Goal: Information Seeking & Learning: Learn about a topic

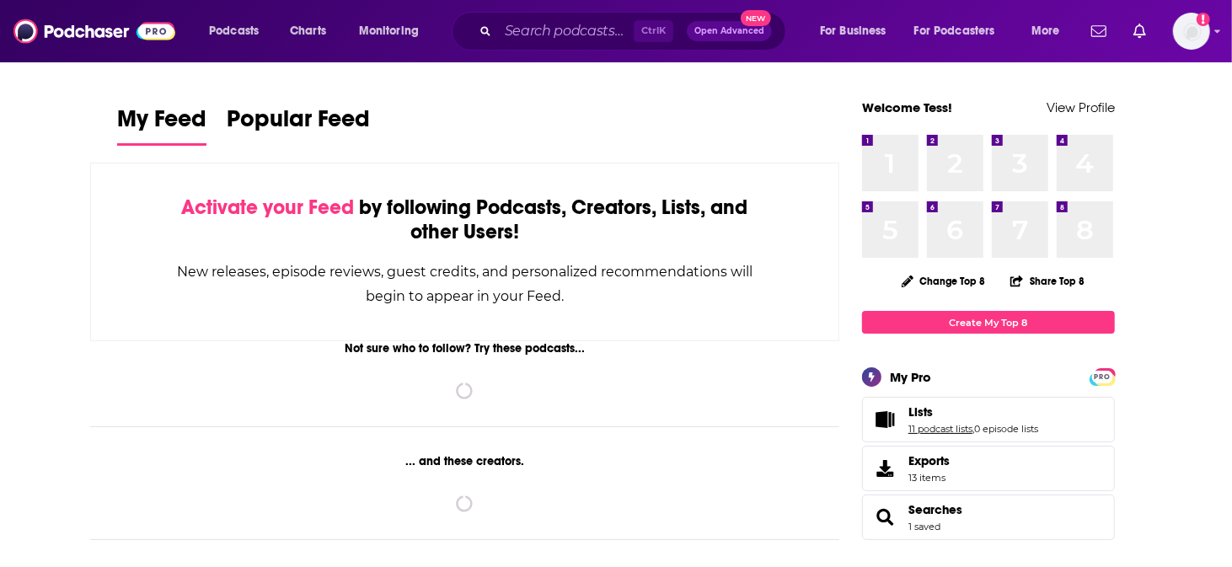
click at [908, 423] on link "11 podcast lists" at bounding box center [940, 429] width 64 height 12
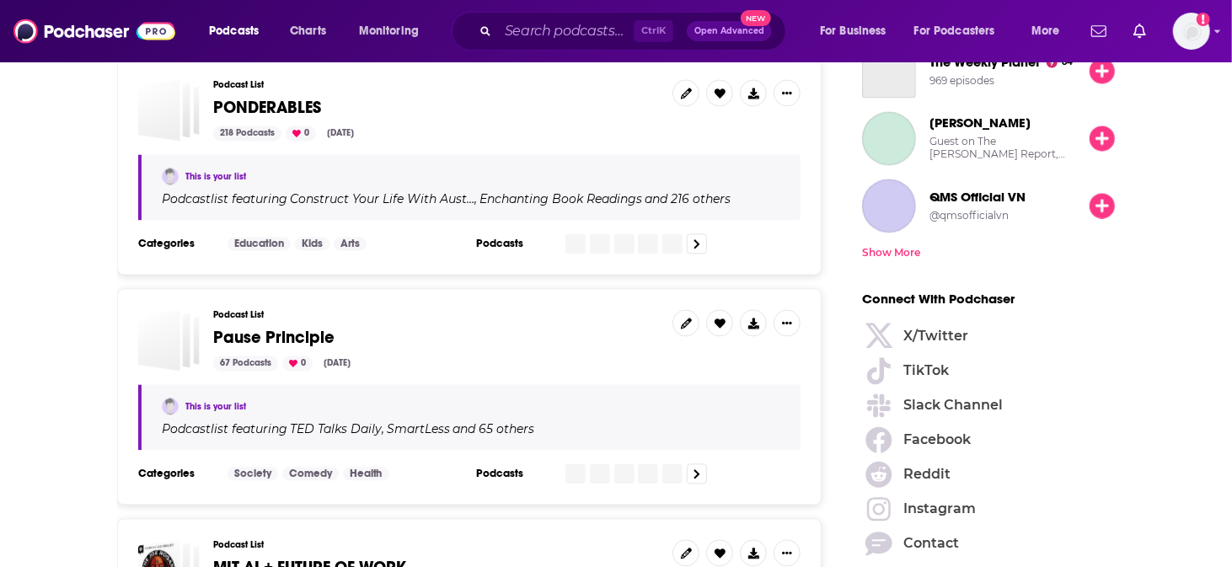
scroll to position [2210, 0]
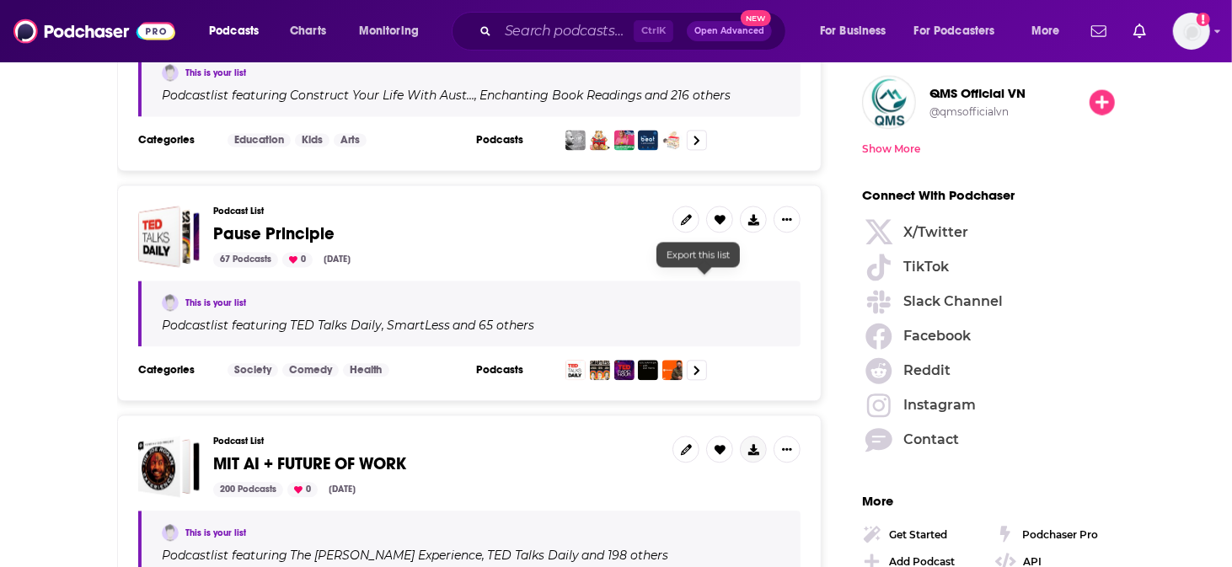
click at [748, 444] on icon at bounding box center [753, 449] width 11 height 11
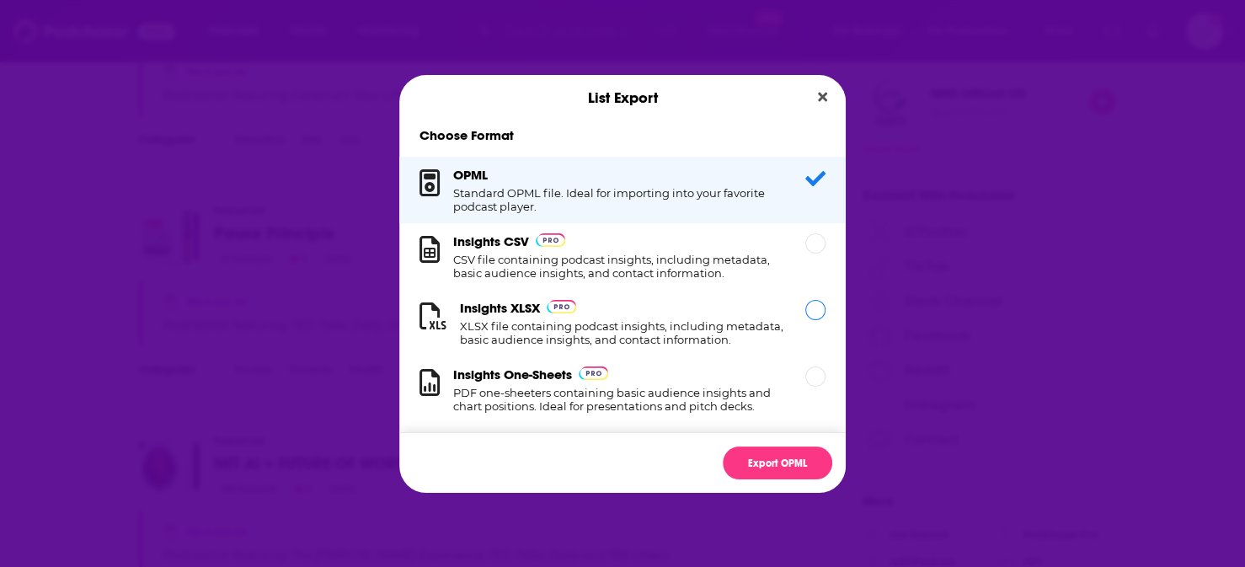
scroll to position [68, 0]
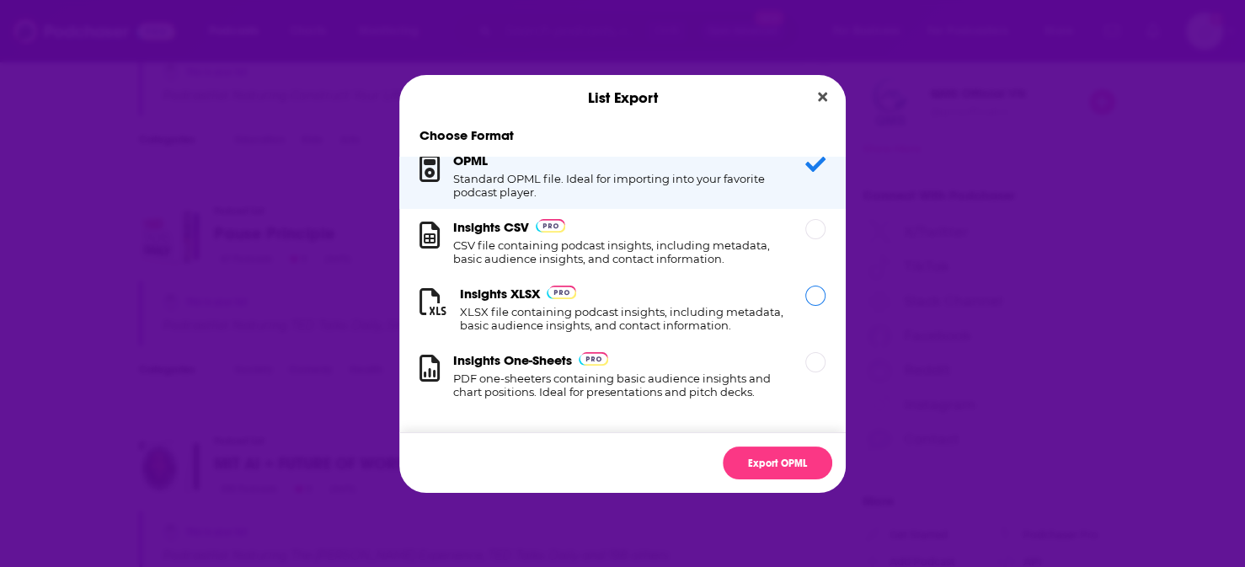
click at [666, 305] on h1 "XLSX file containing podcast insights, including metadata, basic audience insig…" at bounding box center [622, 318] width 325 height 27
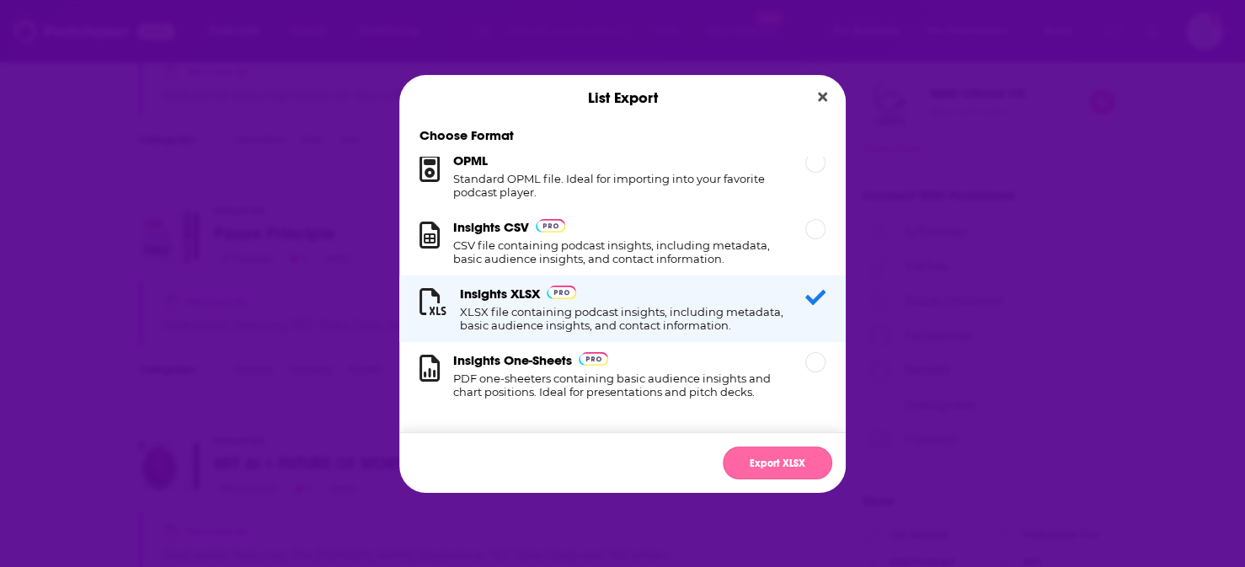
click at [756, 447] on button "Export XLSX" at bounding box center [778, 463] width 110 height 33
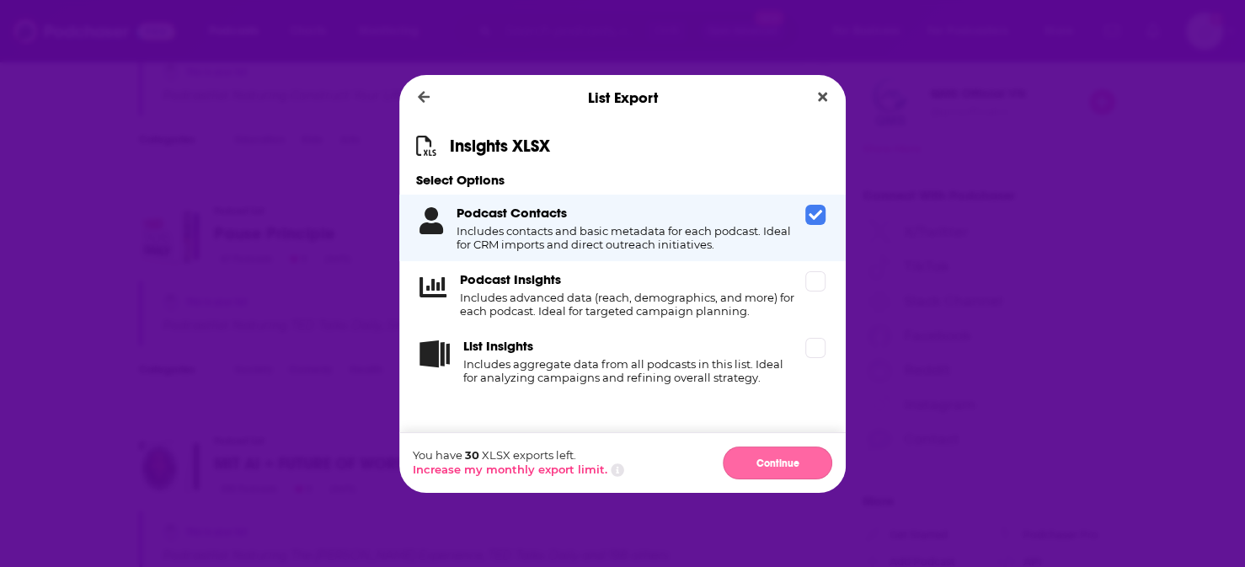
click at [769, 447] on button "Continue" at bounding box center [778, 463] width 110 height 33
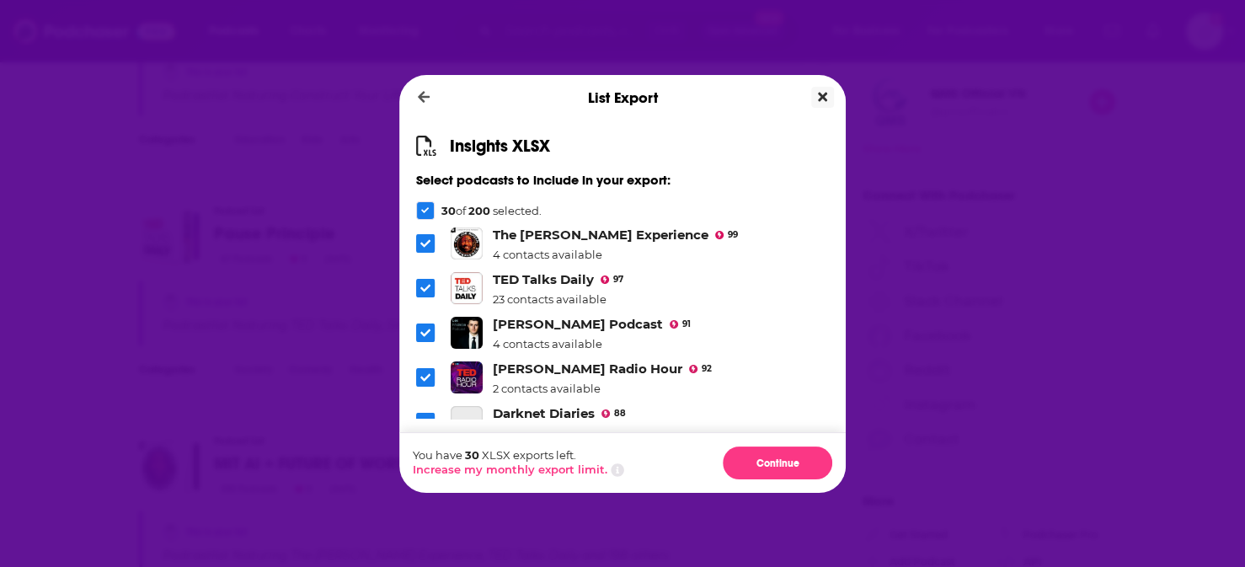
click at [818, 101] on icon "Close" at bounding box center [822, 96] width 9 height 9
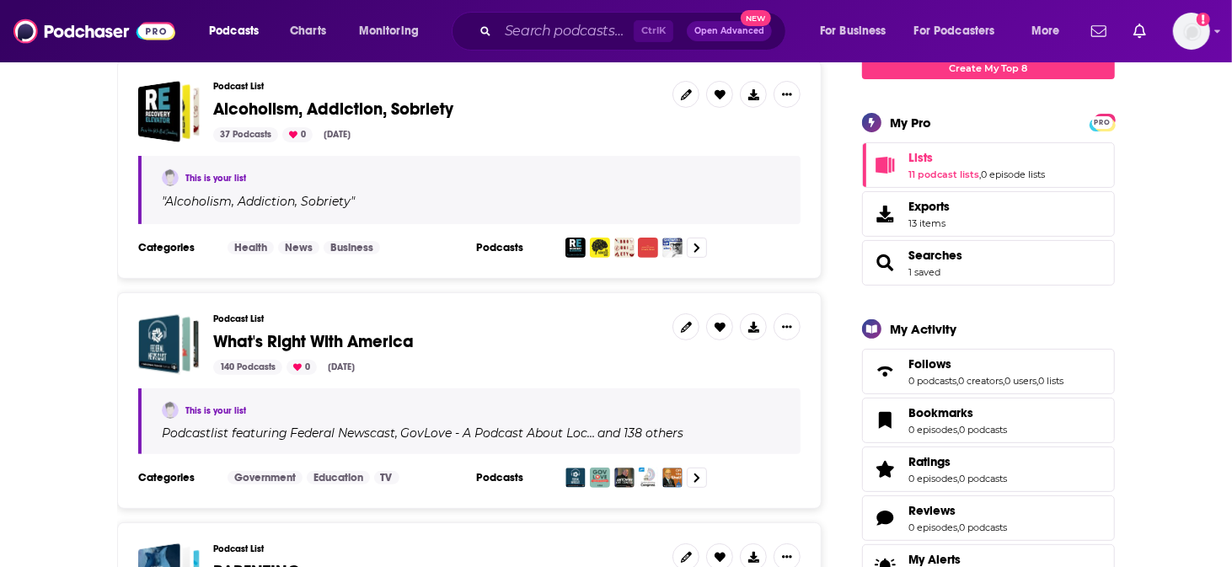
scroll to position [104, 0]
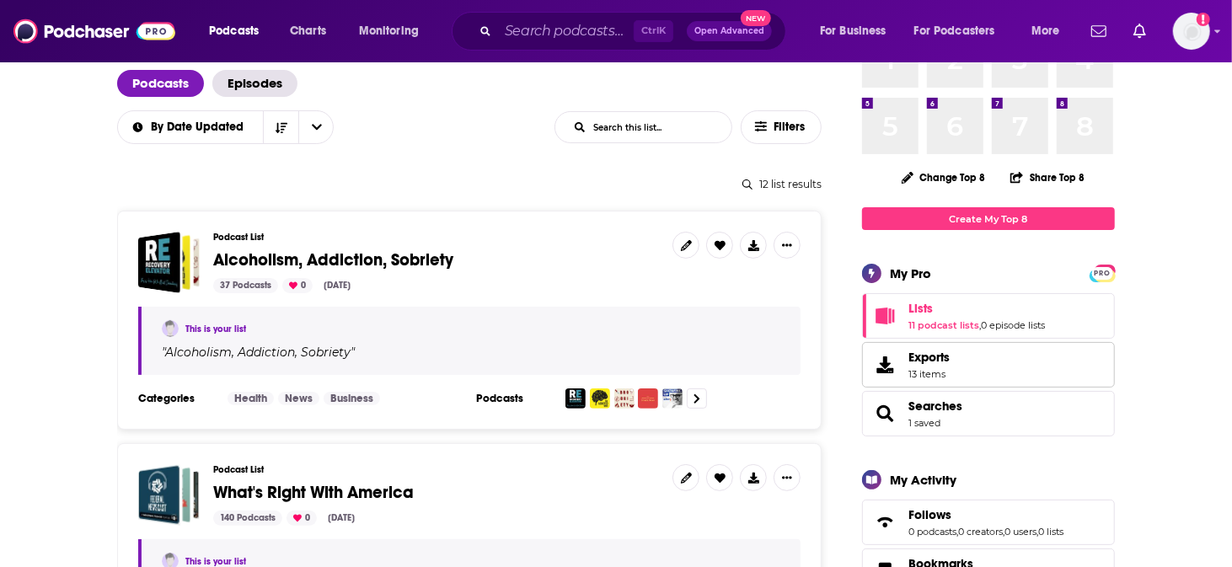
click at [862, 351] on link "Exports 13 items" at bounding box center [988, 364] width 253 height 45
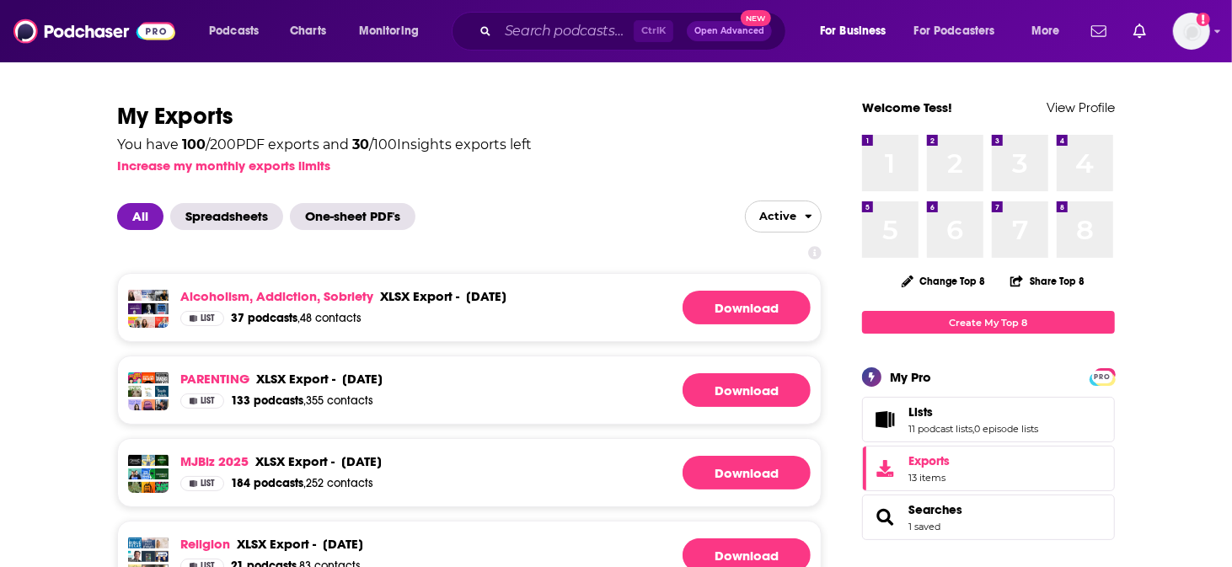
scroll to position [281, 0]
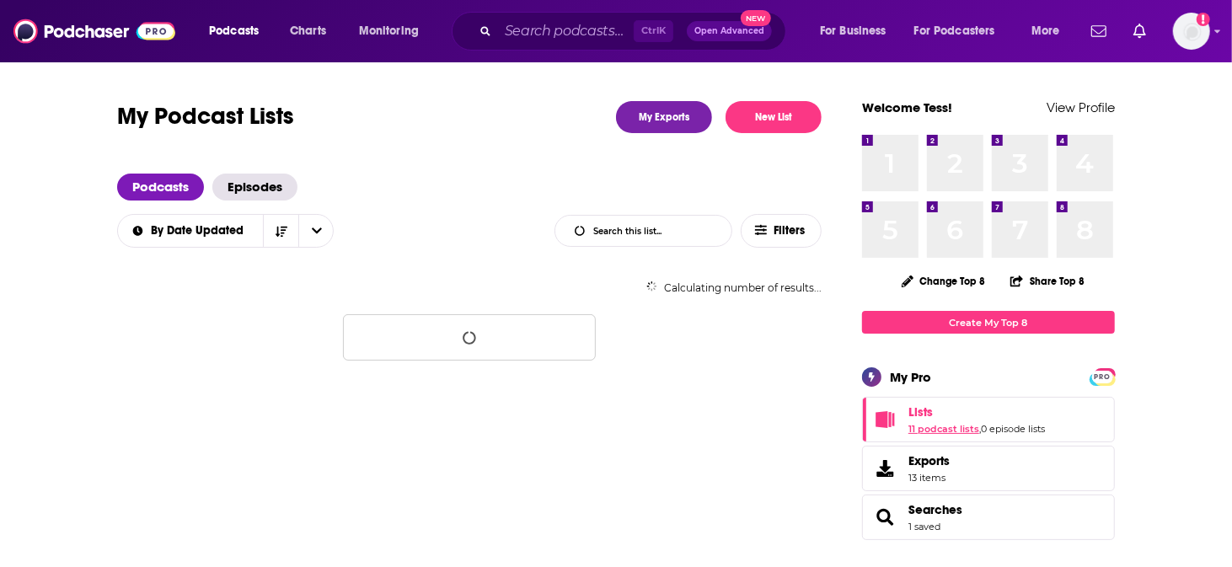
click at [908, 423] on link "11 podcast lists" at bounding box center [943, 429] width 71 height 12
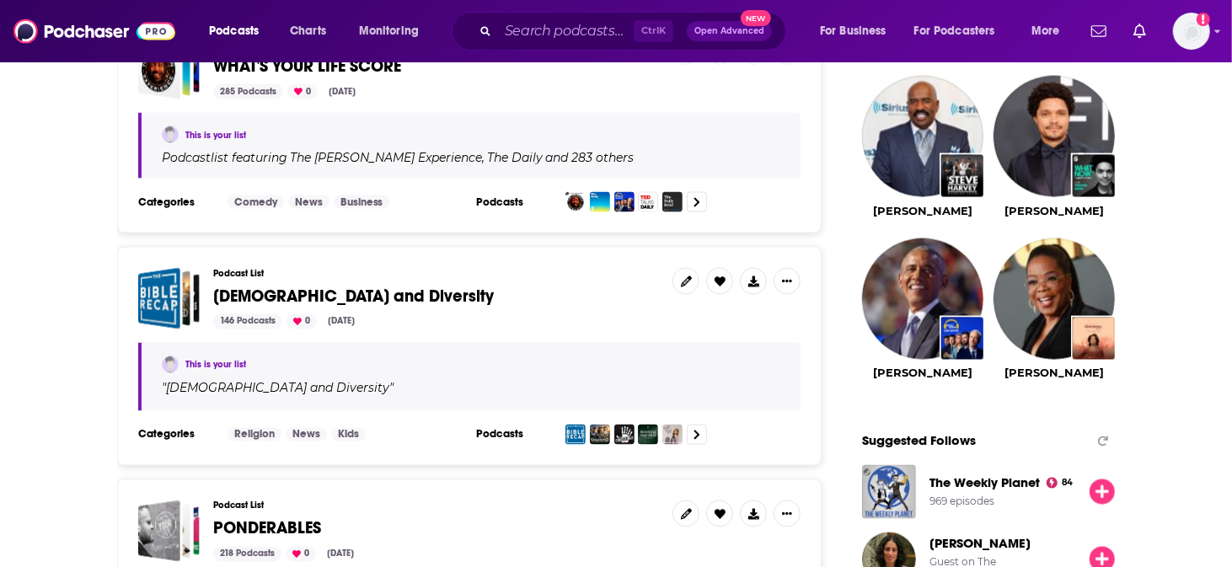
scroll to position [2210, 0]
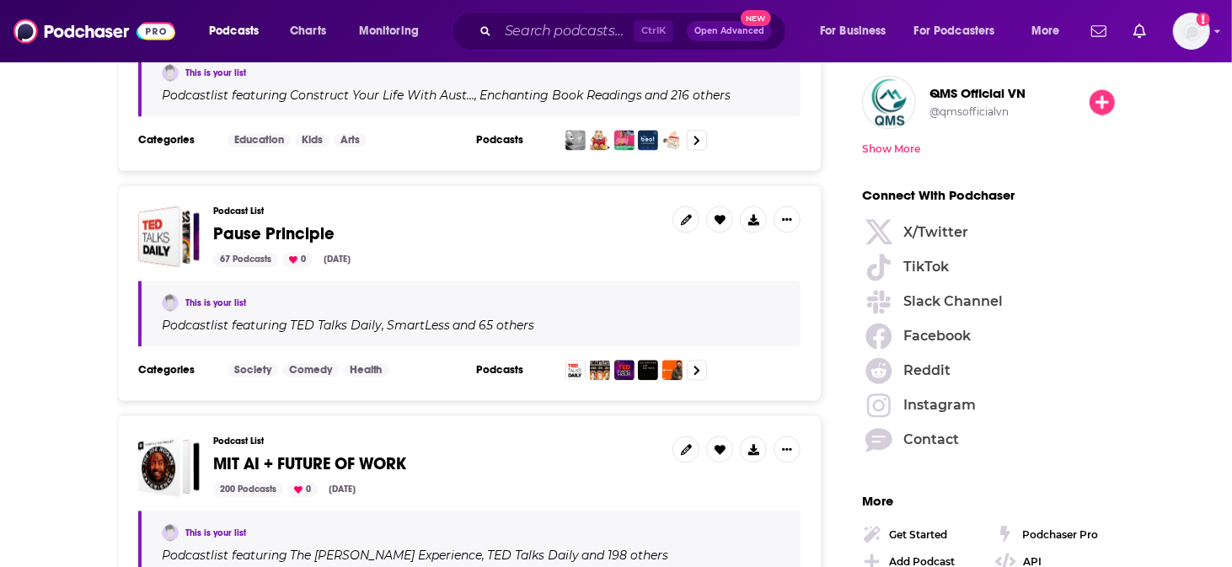
click at [222, 29] on span "Podcasts" at bounding box center [234, 31] width 50 height 24
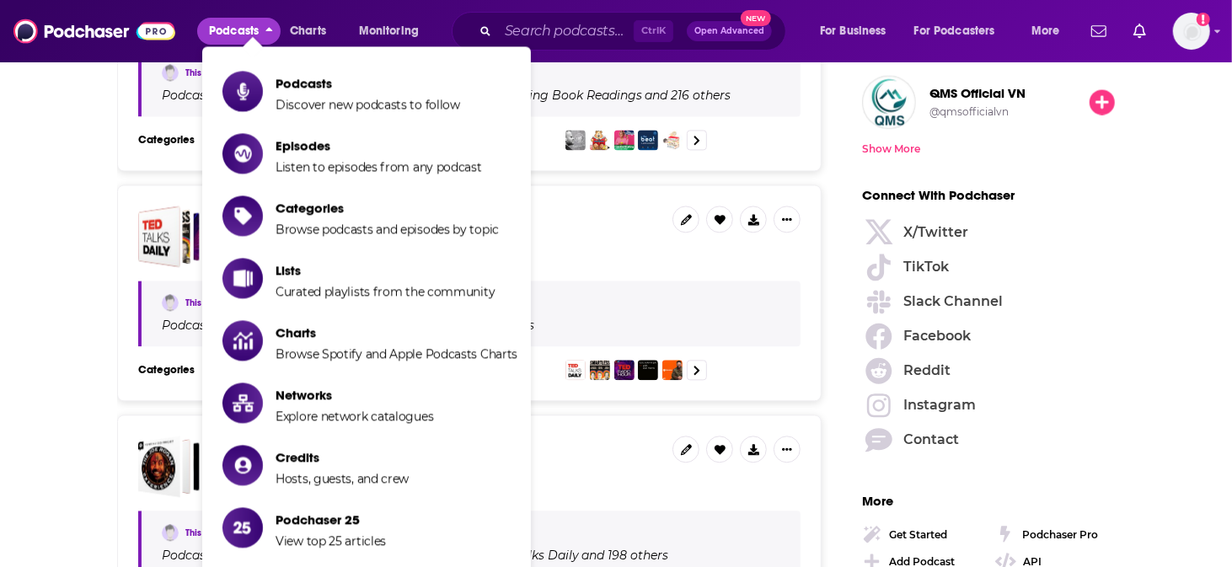
click at [307, 65] on li "Podcasts Discover new podcasts to follow" at bounding box center [366, 91] width 329 height 56
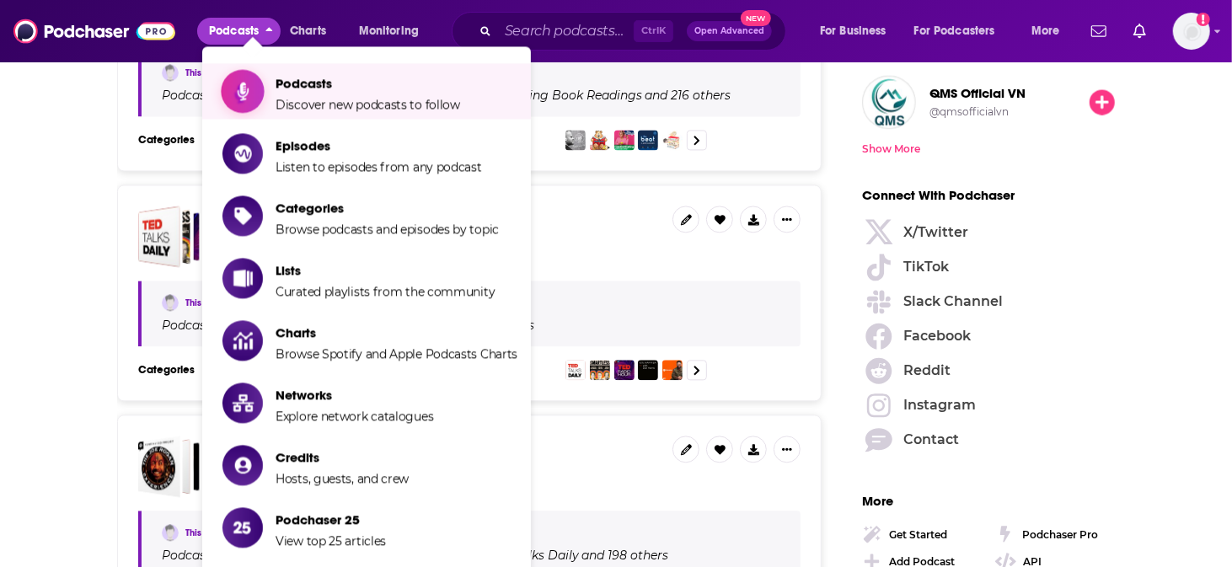
click at [255, 82] on span "Show item sub-menu" at bounding box center [243, 91] width 130 height 130
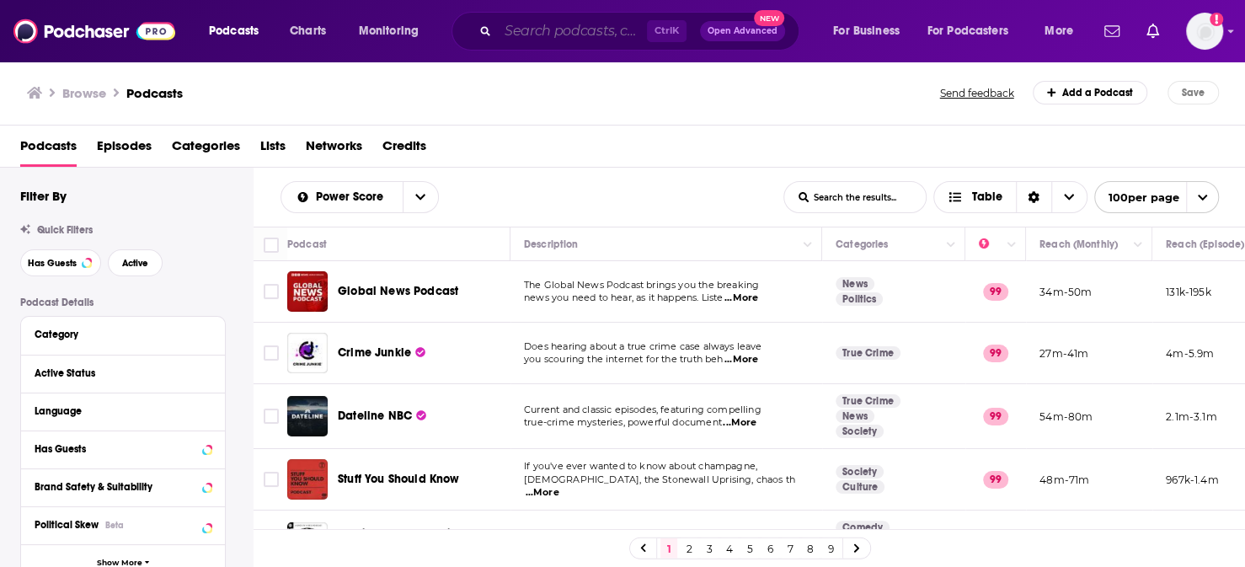
click at [523, 23] on input "Search podcasts, credits, & more..." at bounding box center [572, 31] width 149 height 27
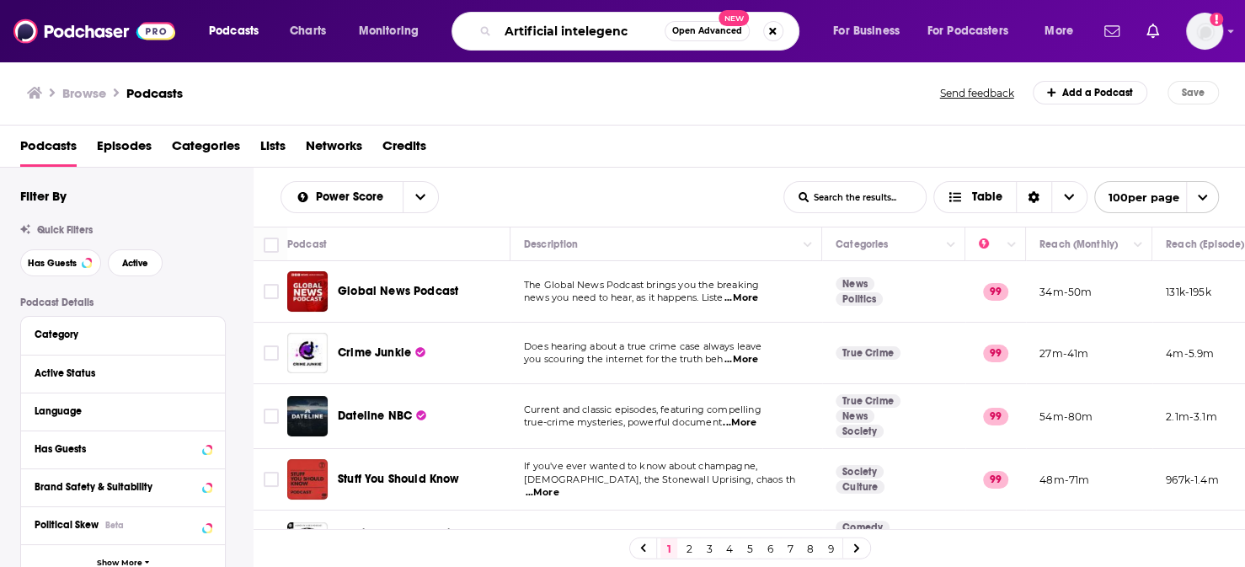
type input "Artificial intelegence"
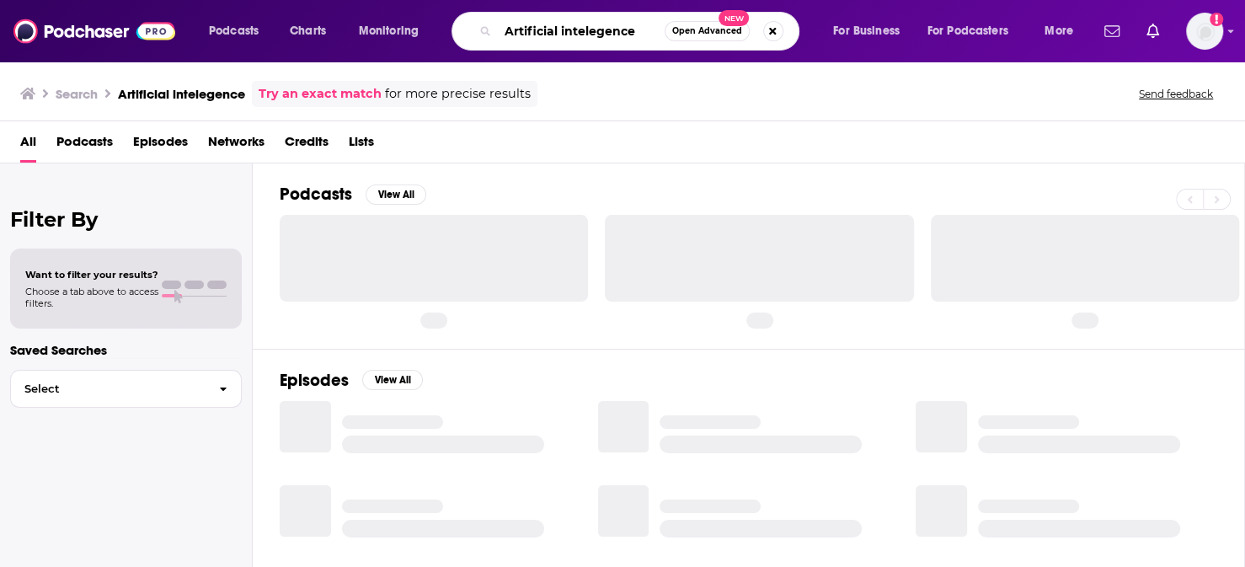
click at [553, 29] on input "Artificial intelegence" at bounding box center [581, 31] width 167 height 27
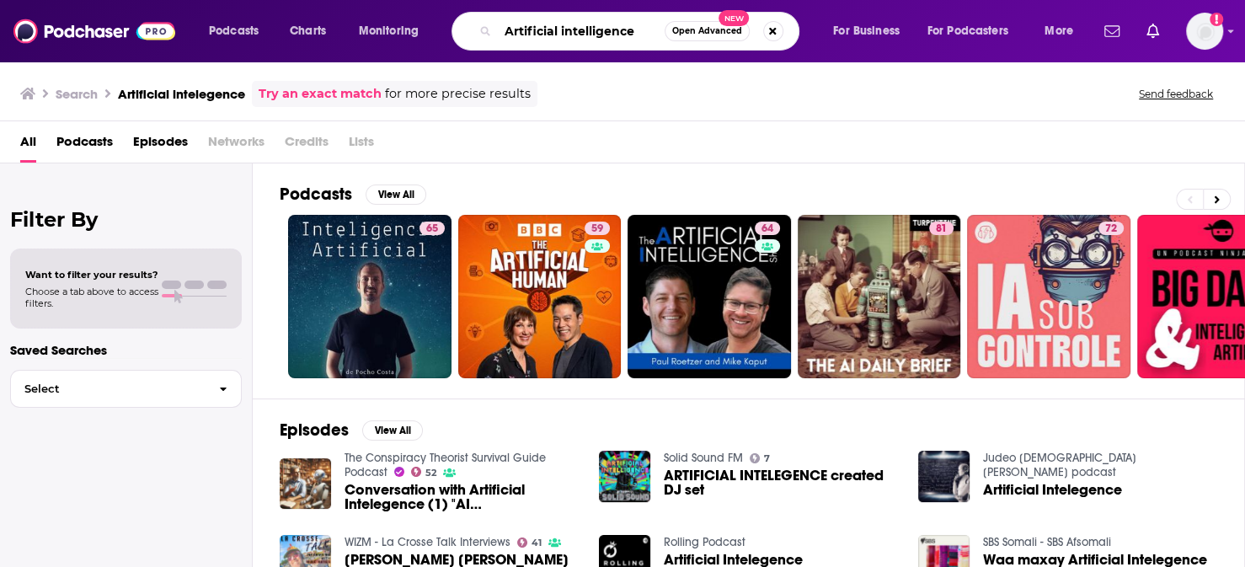
type input "Artificial intelligence"
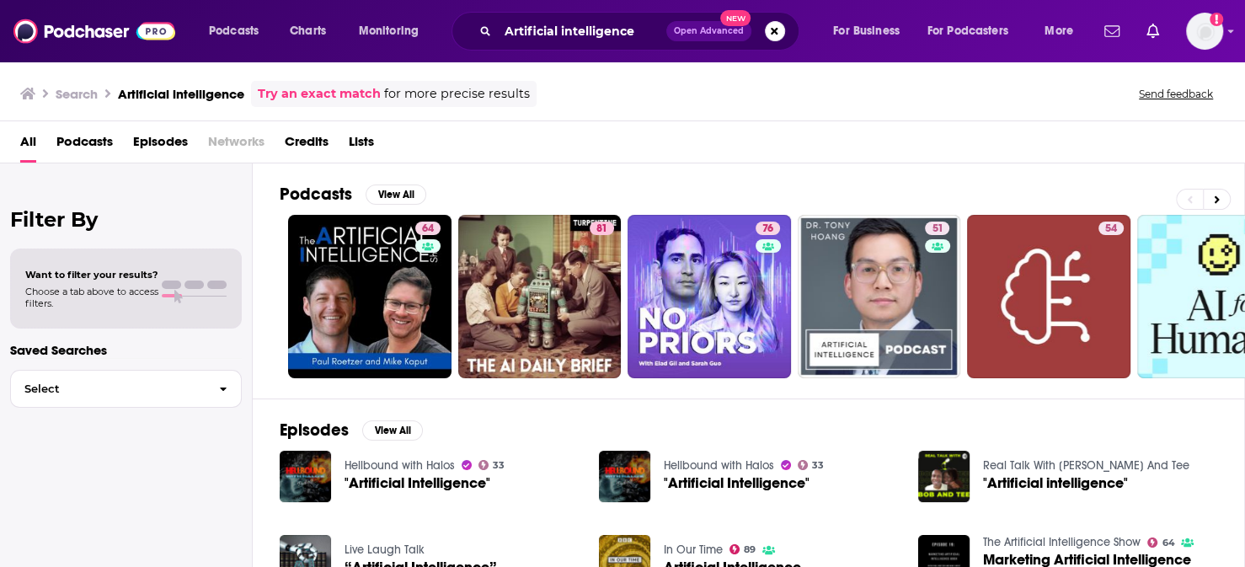
click at [74, 130] on span "Podcasts" at bounding box center [84, 145] width 56 height 35
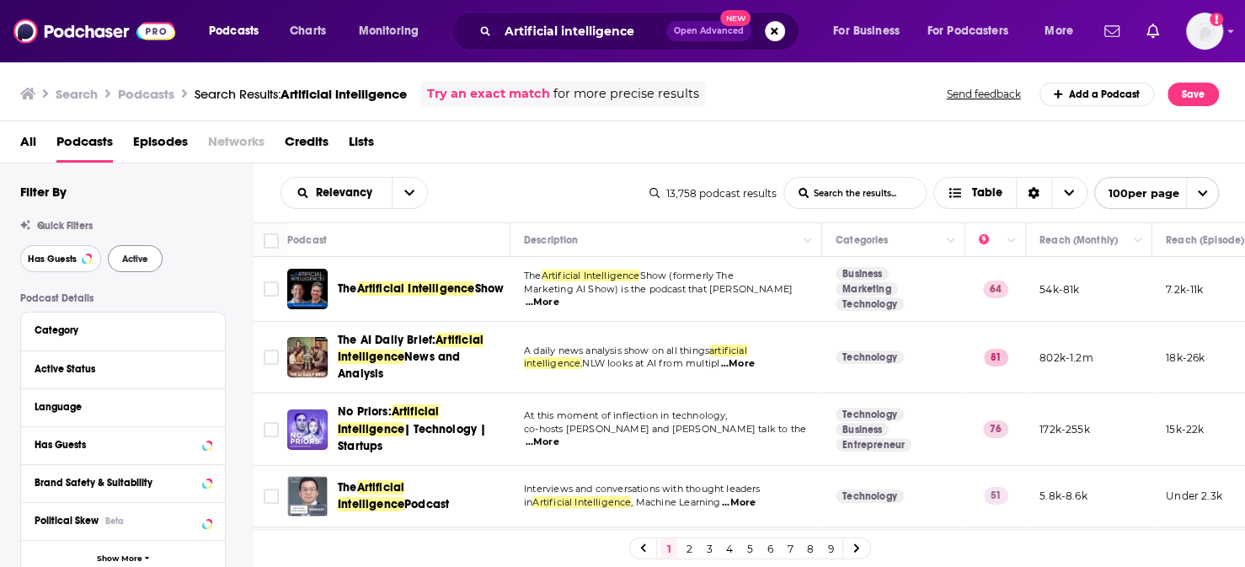
drag, startPoint x: 62, startPoint y: 238, endPoint x: 145, endPoint y: 233, distance: 82.7
click at [62, 254] on span "Has Guests" at bounding box center [52, 258] width 49 height 9
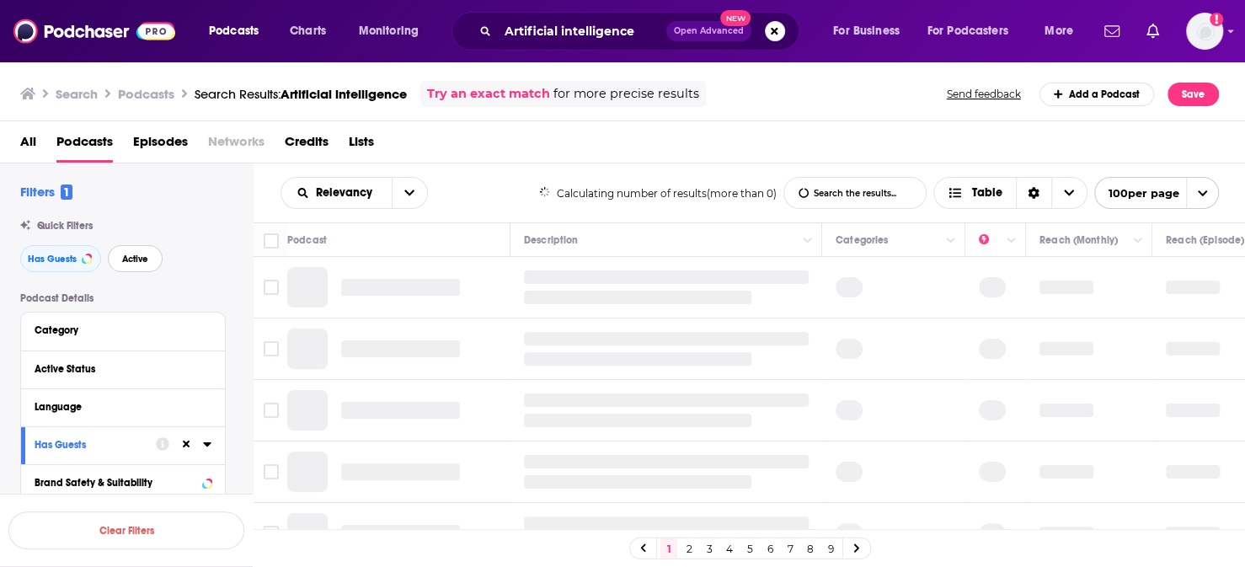
click at [145, 254] on span "Active" at bounding box center [135, 258] width 26 height 9
click at [137, 324] on div "Category" at bounding box center [114, 330] width 158 height 12
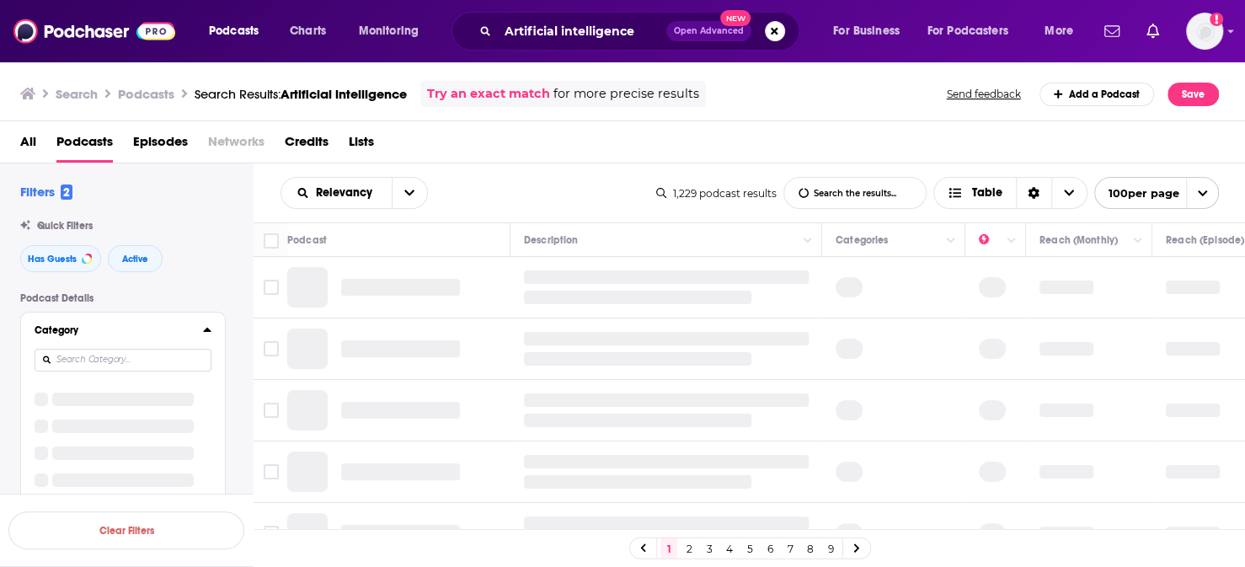
click at [124, 349] on input at bounding box center [123, 360] width 177 height 23
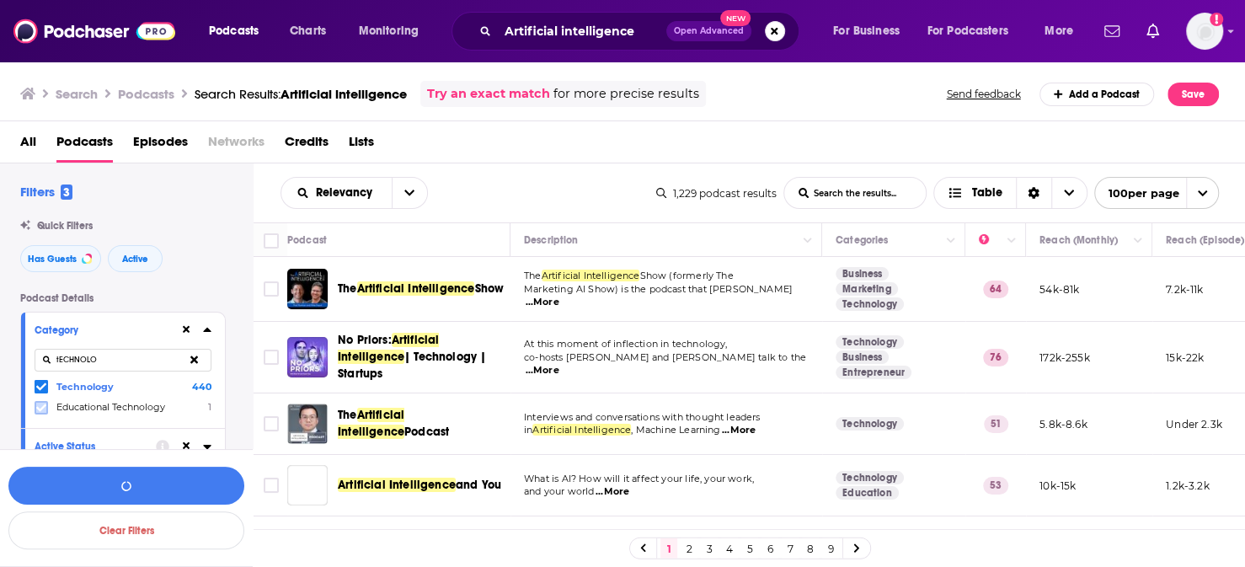
click at [36, 404] on icon at bounding box center [41, 408] width 10 height 8
click at [140, 349] on input "tECHNOLO" at bounding box center [123, 360] width 177 height 23
type input "a"
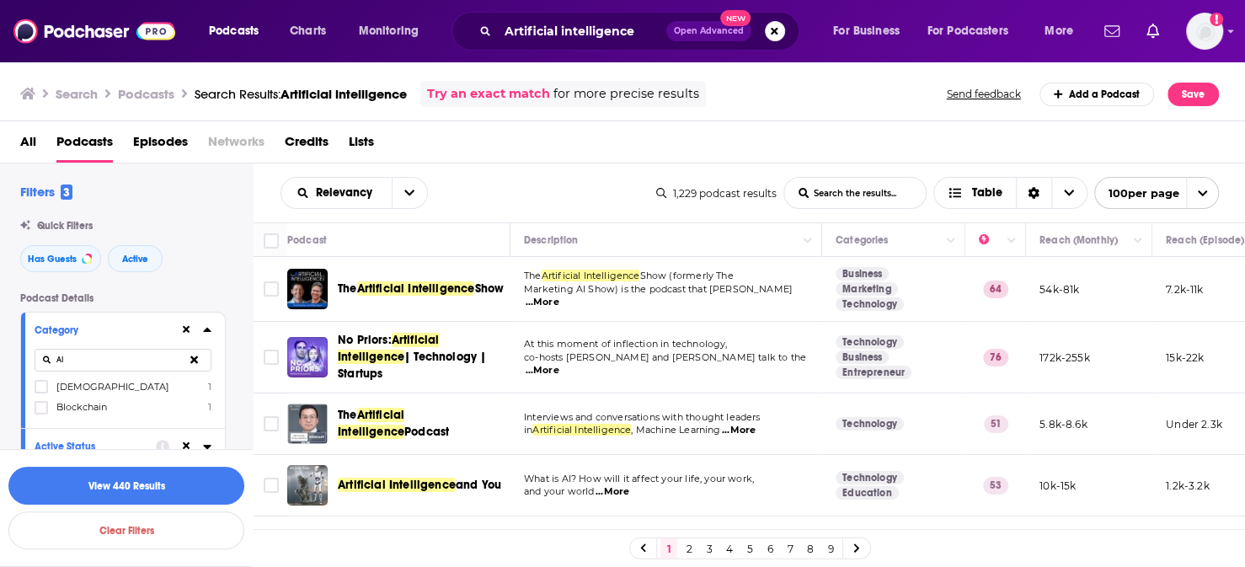
type input "A"
click at [111, 349] on input at bounding box center [123, 360] width 177 height 23
type input "COMP"
click at [41, 401] on label at bounding box center [41, 407] width 13 height 13
click at [195, 356] on icon at bounding box center [194, 360] width 8 height 8
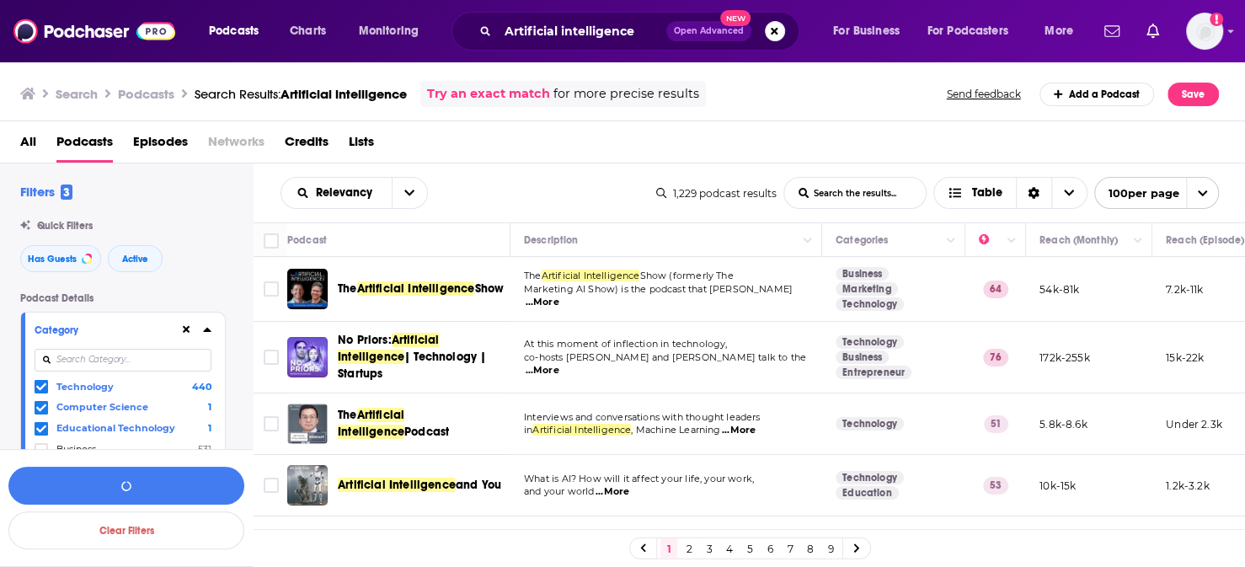
click at [203, 323] on icon at bounding box center [207, 329] width 8 height 13
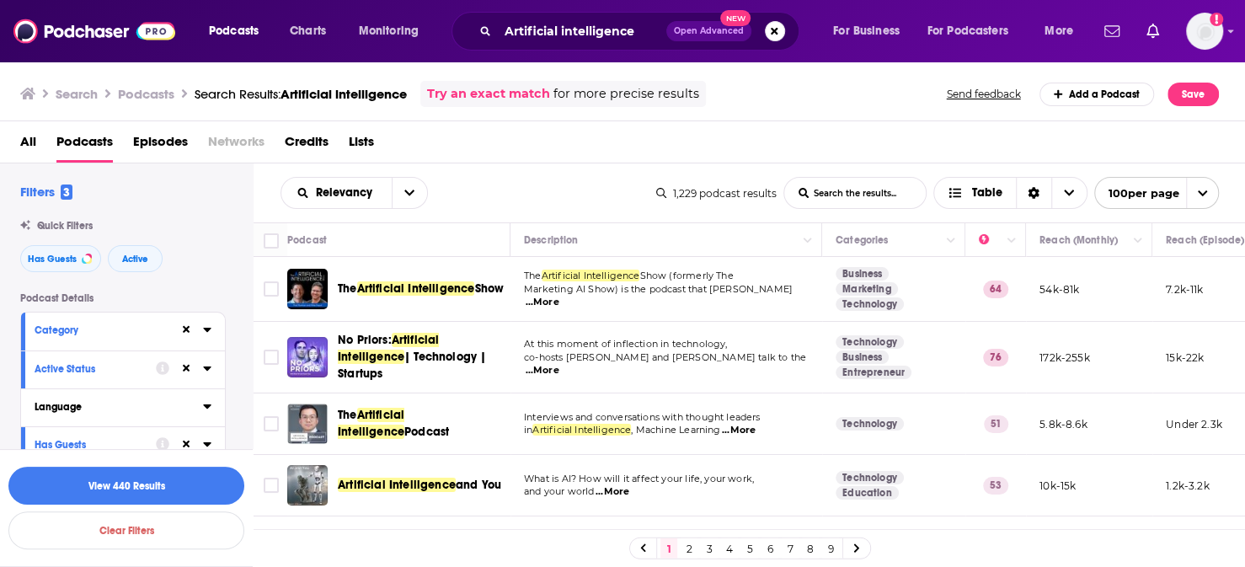
click at [67, 401] on div "Language" at bounding box center [114, 407] width 158 height 12
click at [111, 425] on input at bounding box center [123, 436] width 177 height 23
type input "eNGLISH"
click at [21, 423] on div "Language eNGLISH English 1k" at bounding box center [123, 435] width 204 height 95
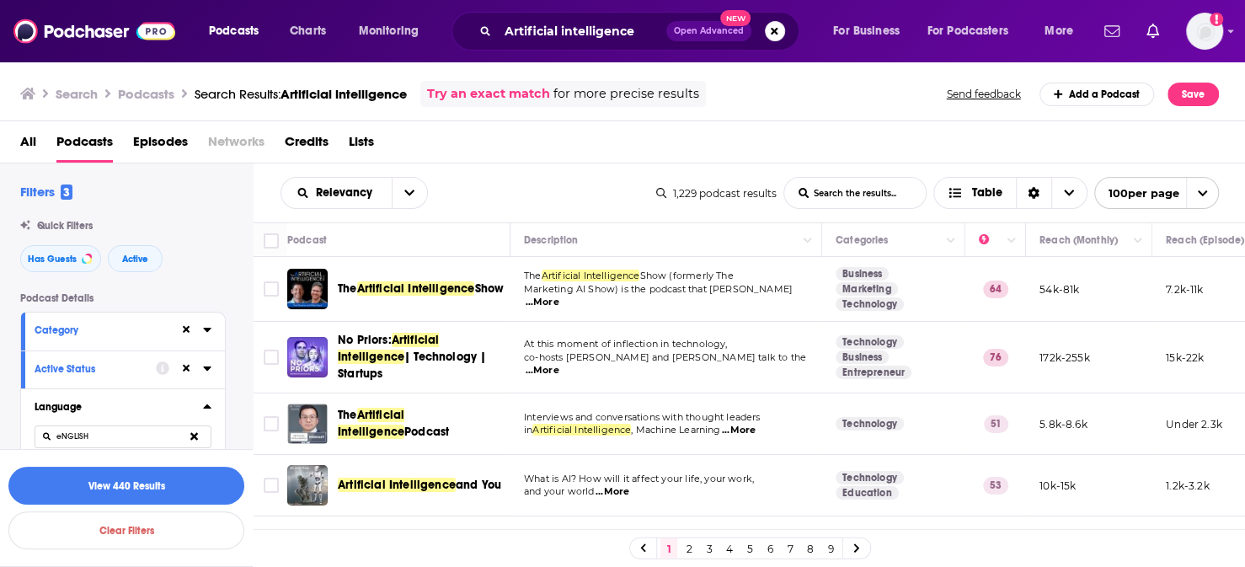
click at [36, 458] on span at bounding box center [41, 463] width 10 height 10
click at [205, 404] on icon at bounding box center [207, 406] width 8 height 4
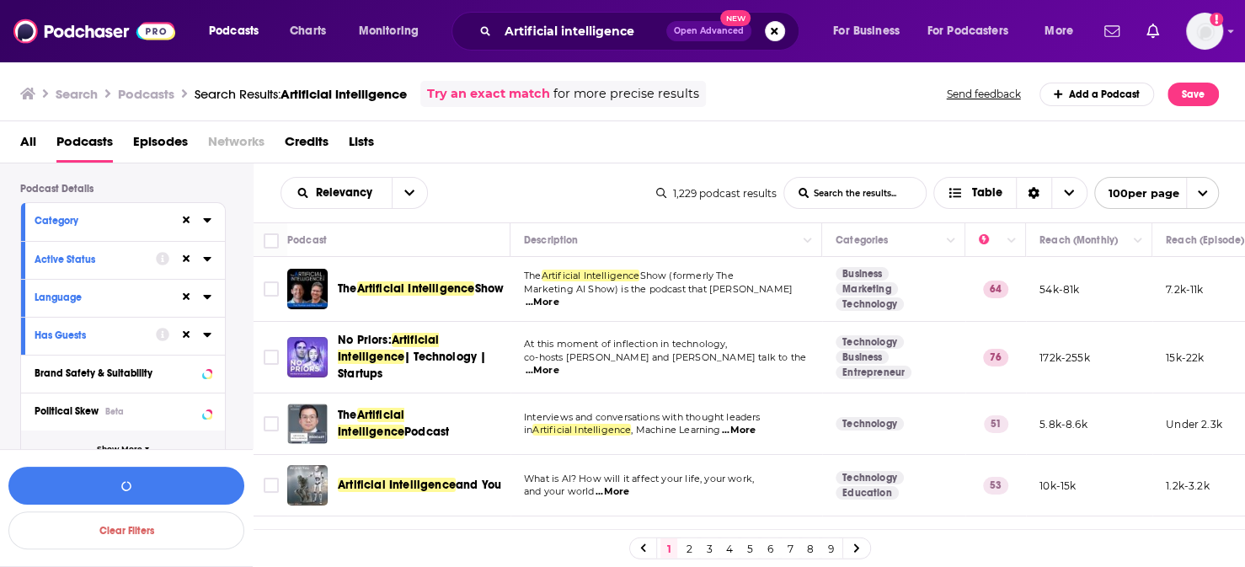
scroll to position [140, 2]
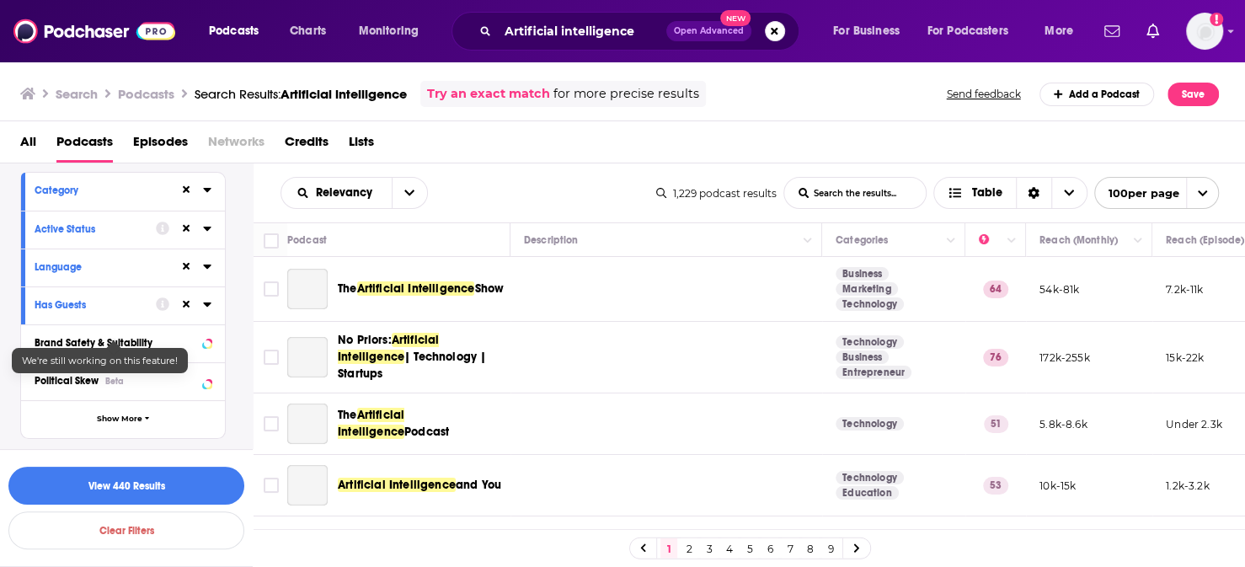
click at [137, 372] on div "We're still working on this feature!" at bounding box center [100, 360] width 176 height 25
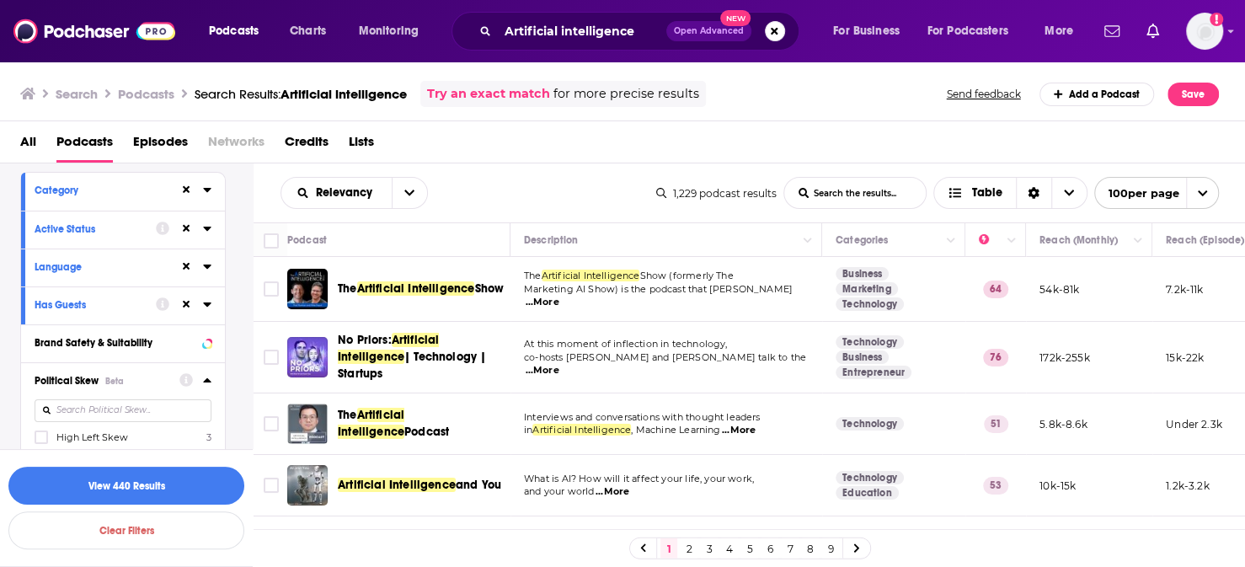
scroll to position [281, 2]
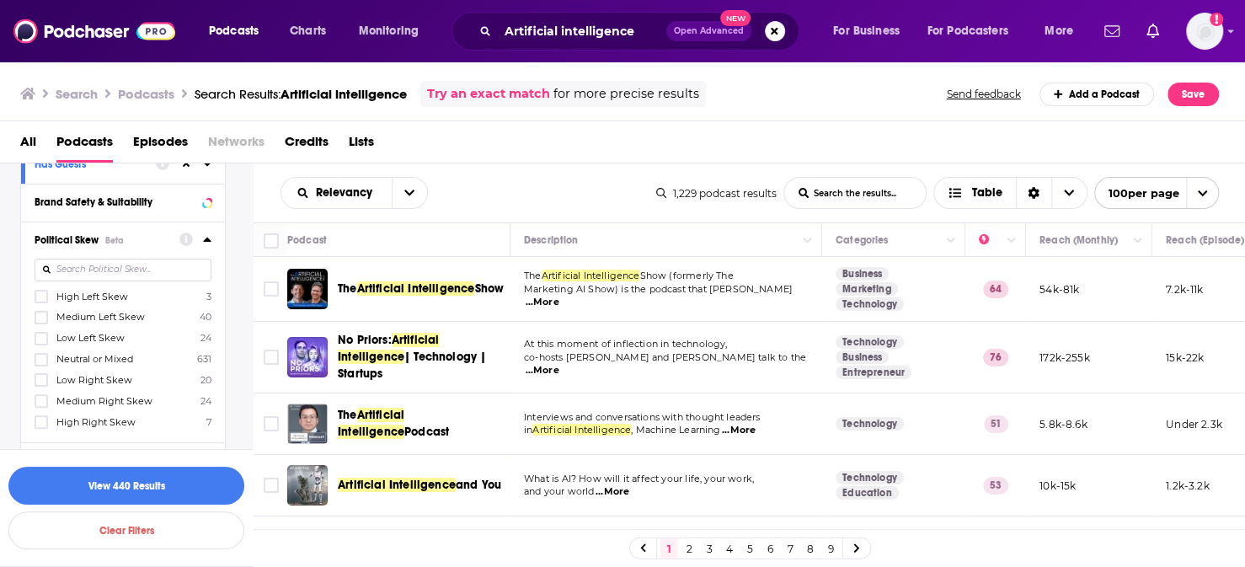
click at [205, 238] on icon at bounding box center [207, 240] width 8 height 4
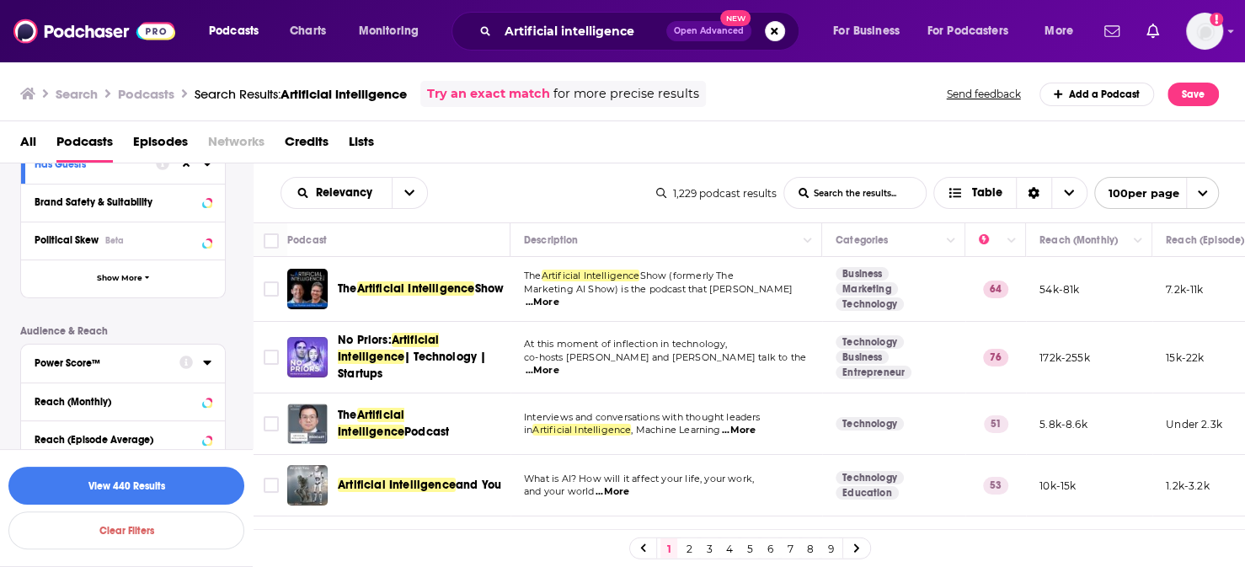
click at [148, 357] on div "Power Score™" at bounding box center [102, 363] width 134 height 12
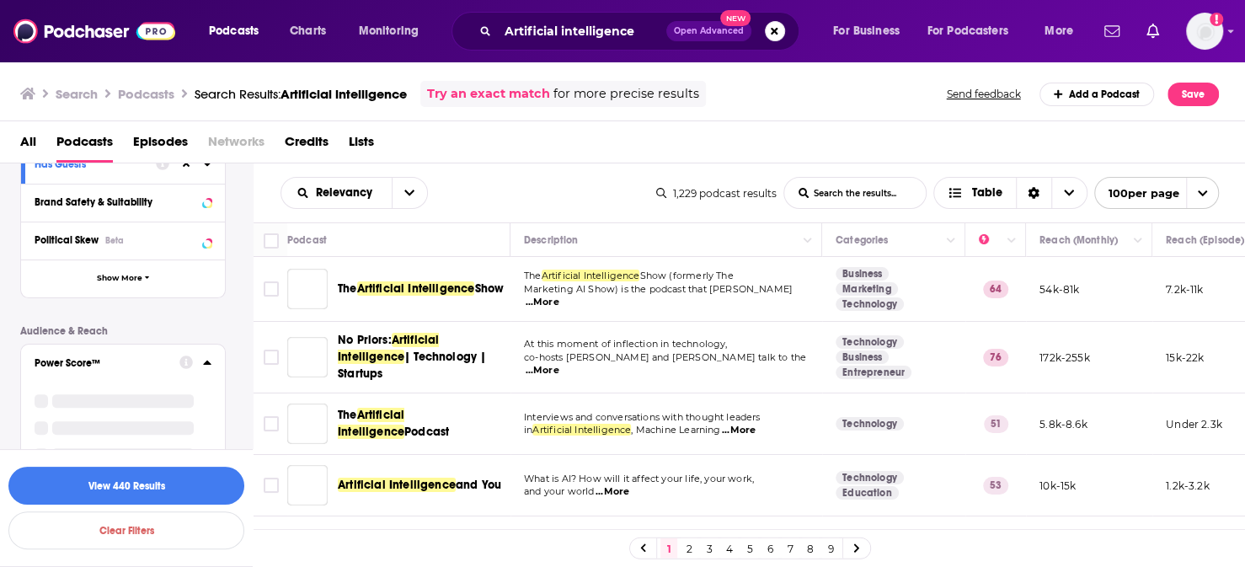
click at [204, 361] on icon at bounding box center [207, 363] width 8 height 4
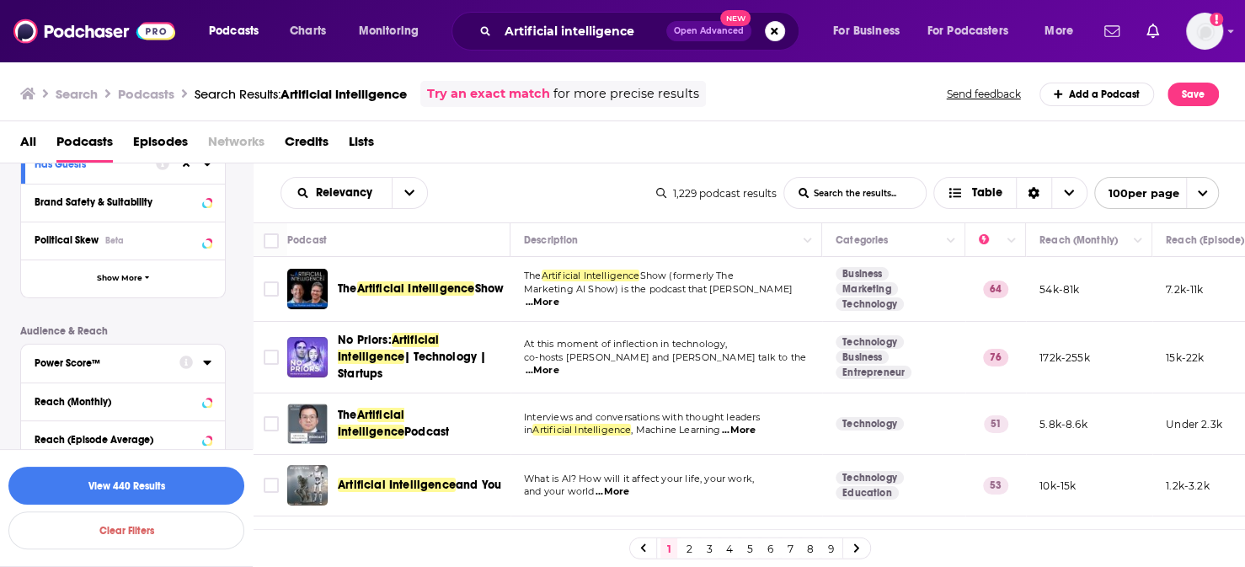
click at [204, 361] on icon at bounding box center [207, 363] width 8 height 4
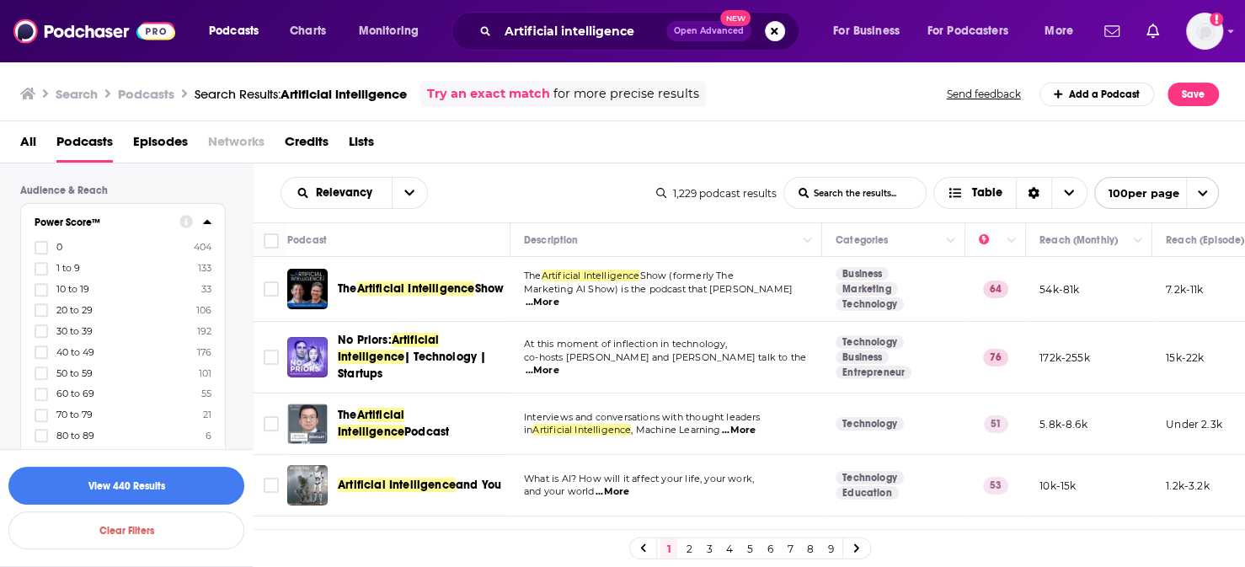
click at [38, 452] on icon at bounding box center [41, 457] width 10 height 10
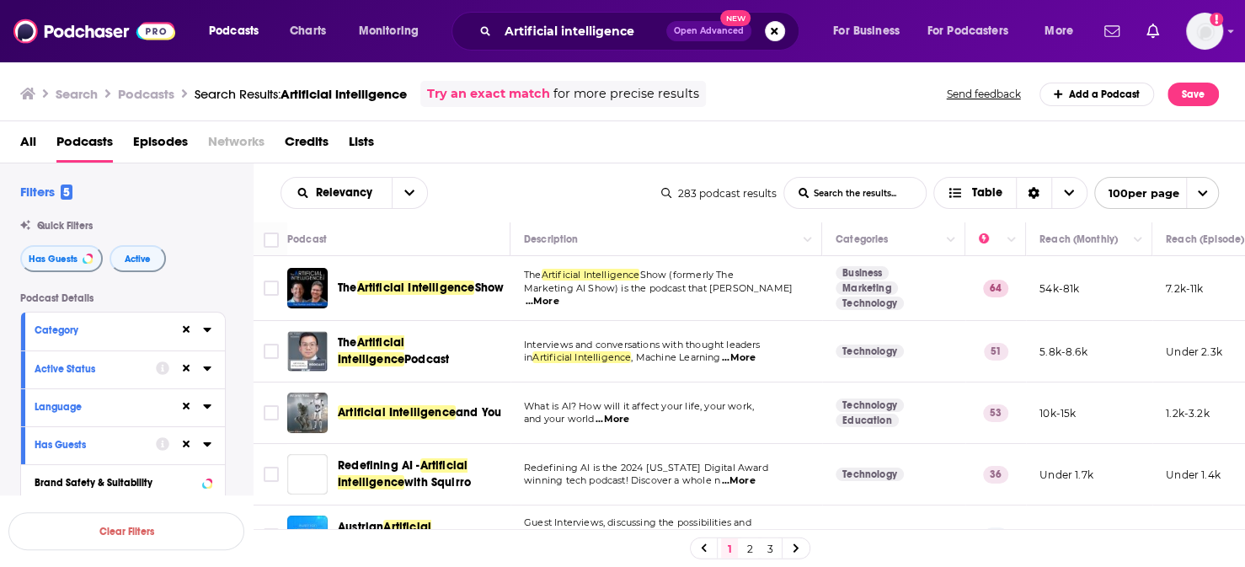
scroll to position [297, 2]
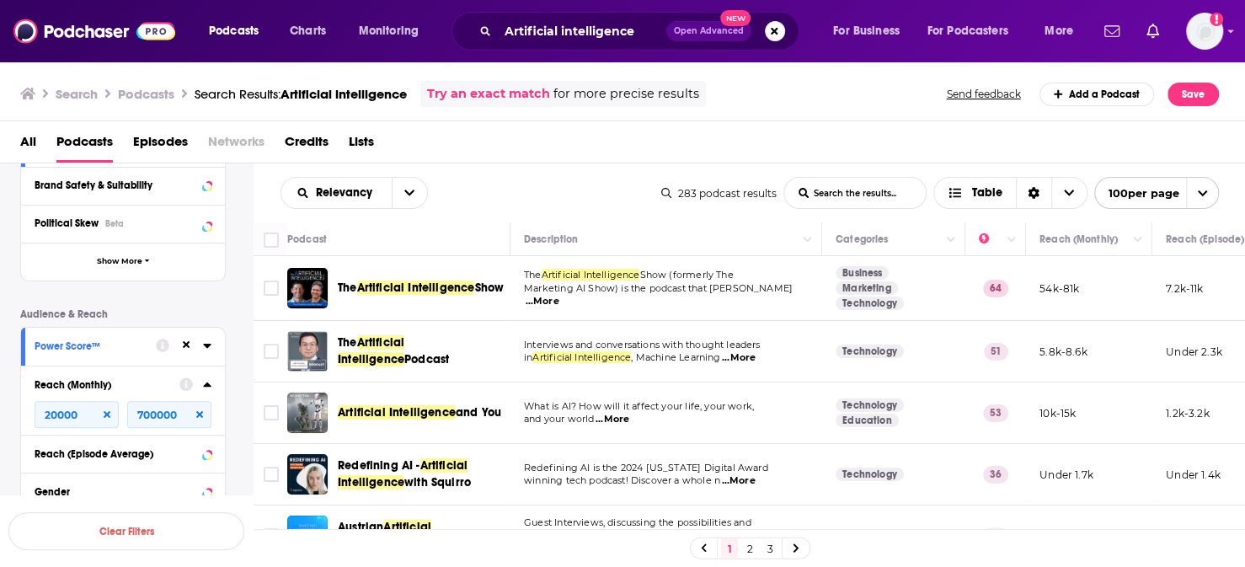
click at [199, 411] on icon at bounding box center [199, 414] width 7 height 7
click at [106, 411] on icon at bounding box center [107, 414] width 7 height 7
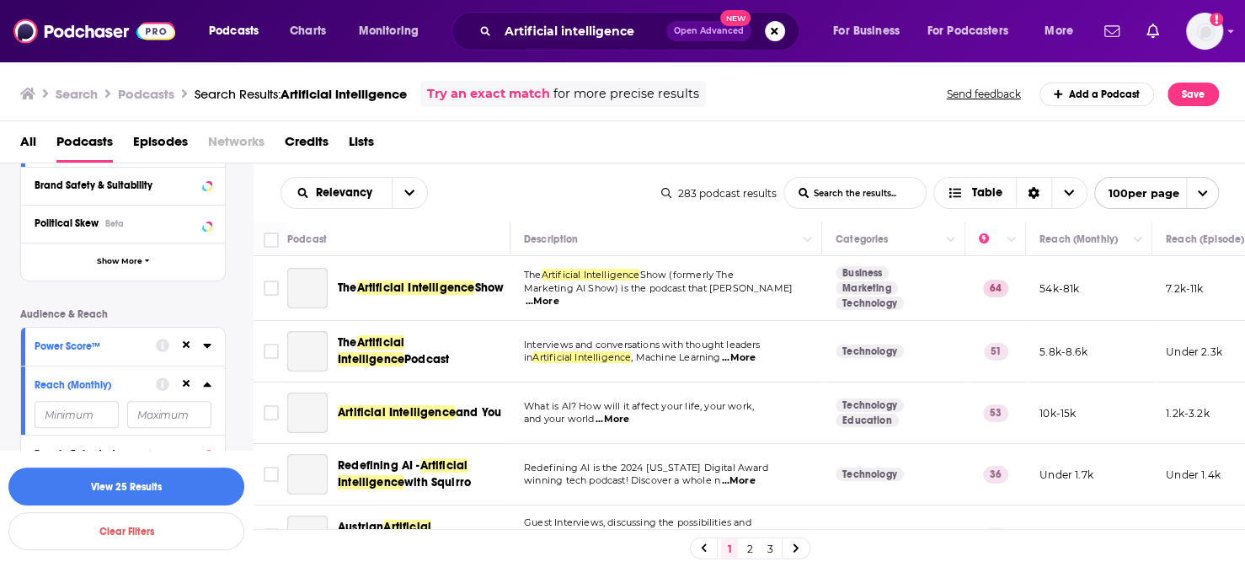
click at [206, 339] on icon at bounding box center [207, 345] width 8 height 13
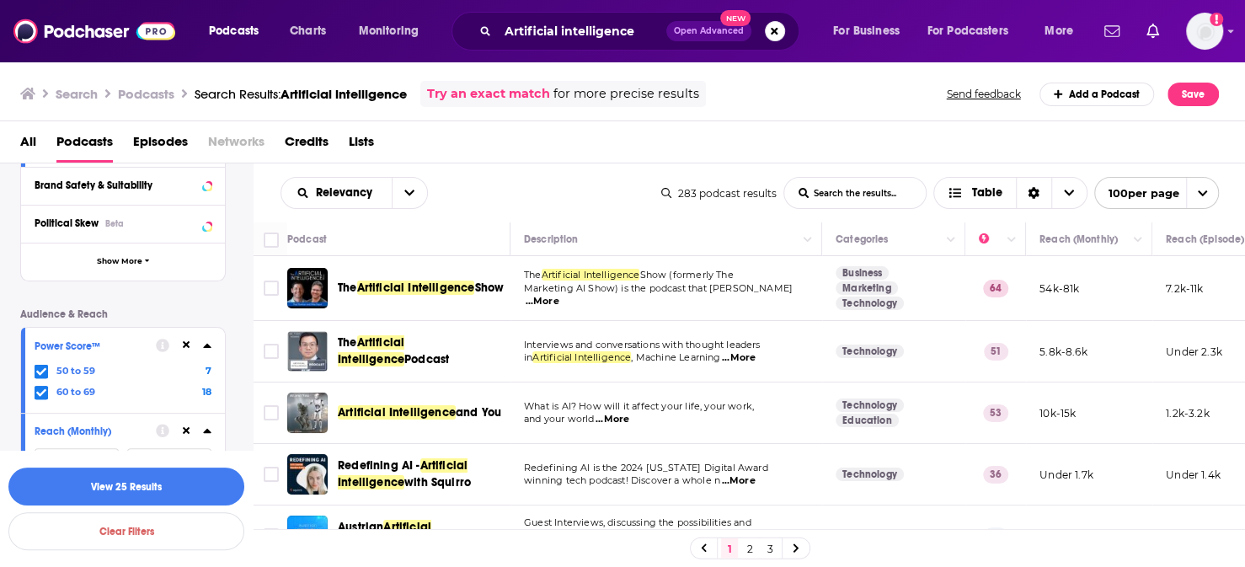
click at [185, 341] on icon at bounding box center [187, 345] width 8 height 8
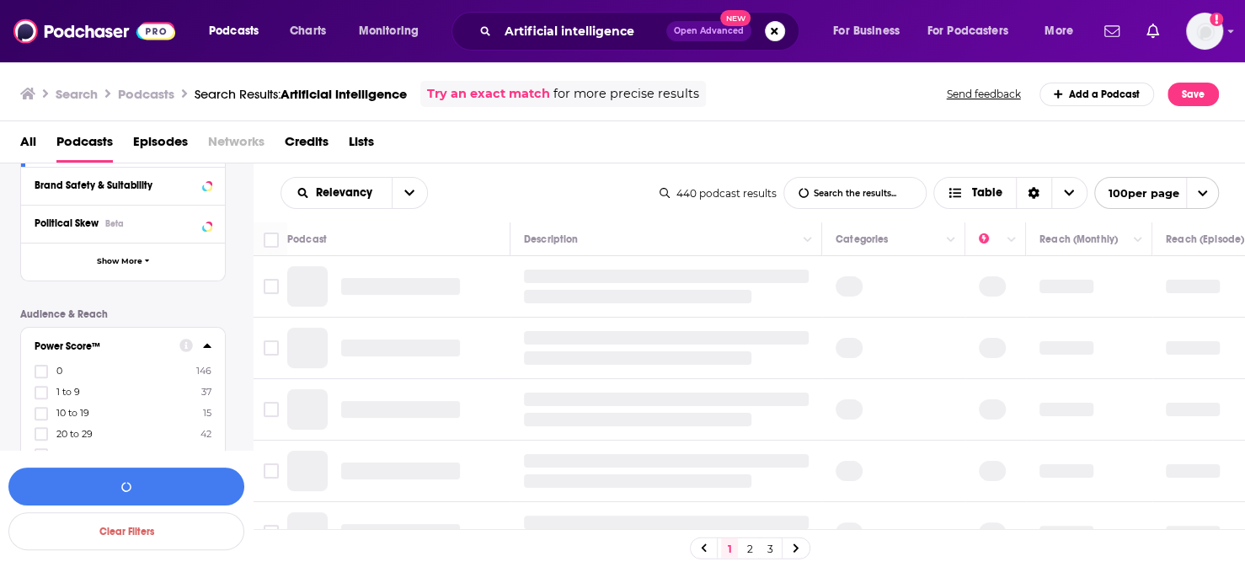
scroll to position [438, 2]
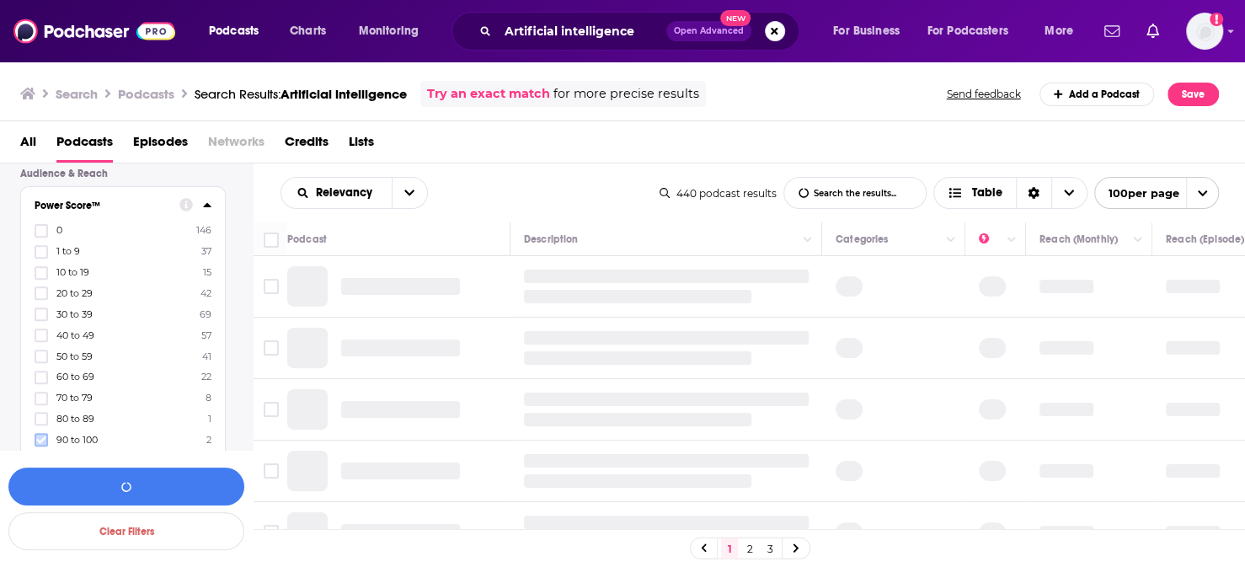
click at [38, 435] on icon at bounding box center [41, 440] width 10 height 10
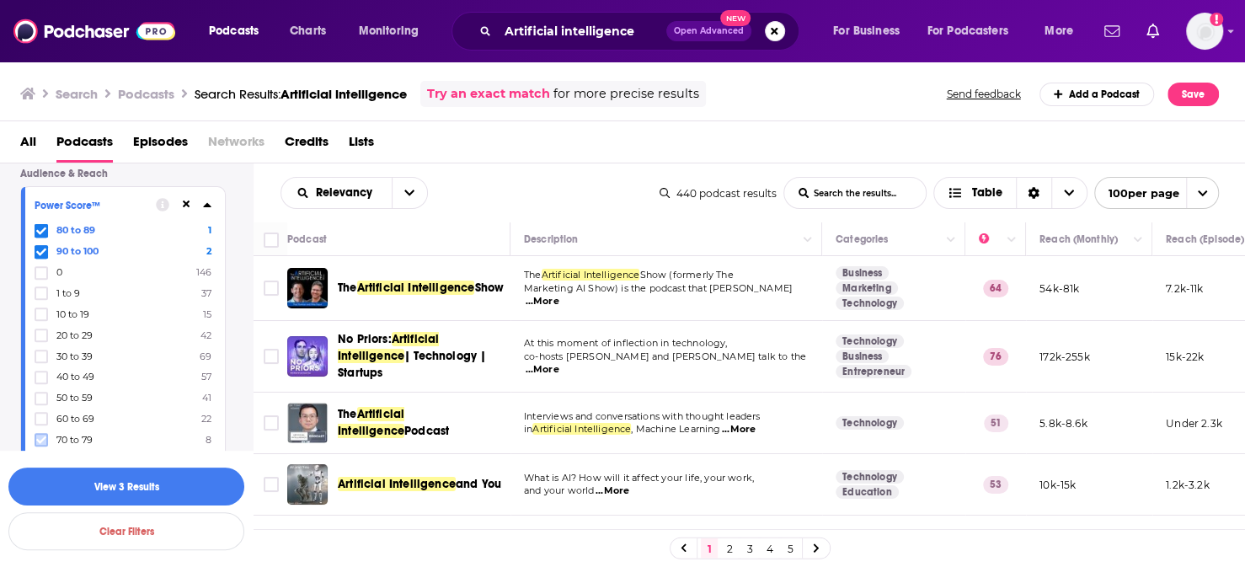
click at [36, 435] on icon at bounding box center [41, 440] width 10 height 10
click at [39, 435] on icon at bounding box center [41, 440] width 10 height 10
click at [36, 435] on icon at bounding box center [41, 440] width 10 height 10
click at [146, 496] on button "View 70 Results" at bounding box center [126, 487] width 236 height 38
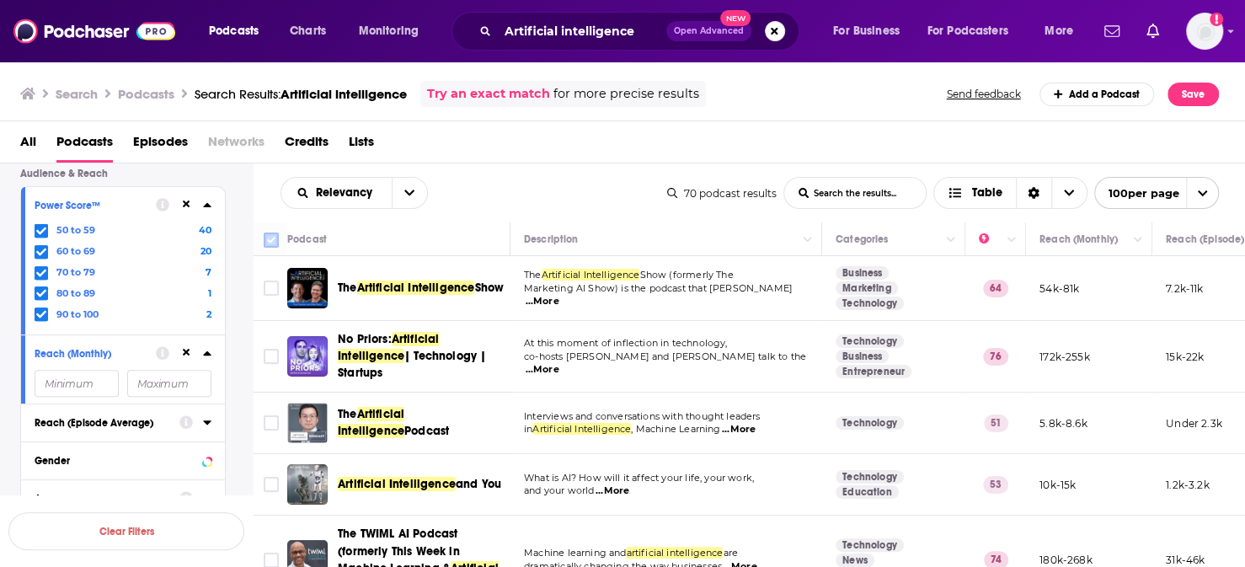
click at [264, 233] on input "Toggle select all" at bounding box center [271, 240] width 15 height 15
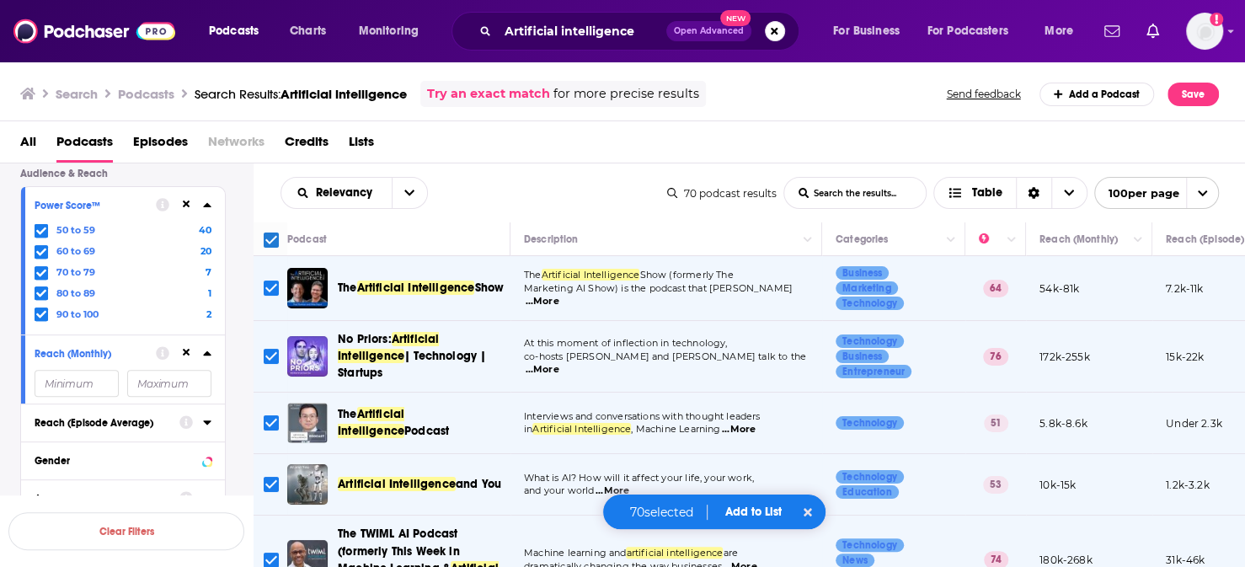
click at [741, 516] on button "Add to List" at bounding box center [753, 512] width 83 height 14
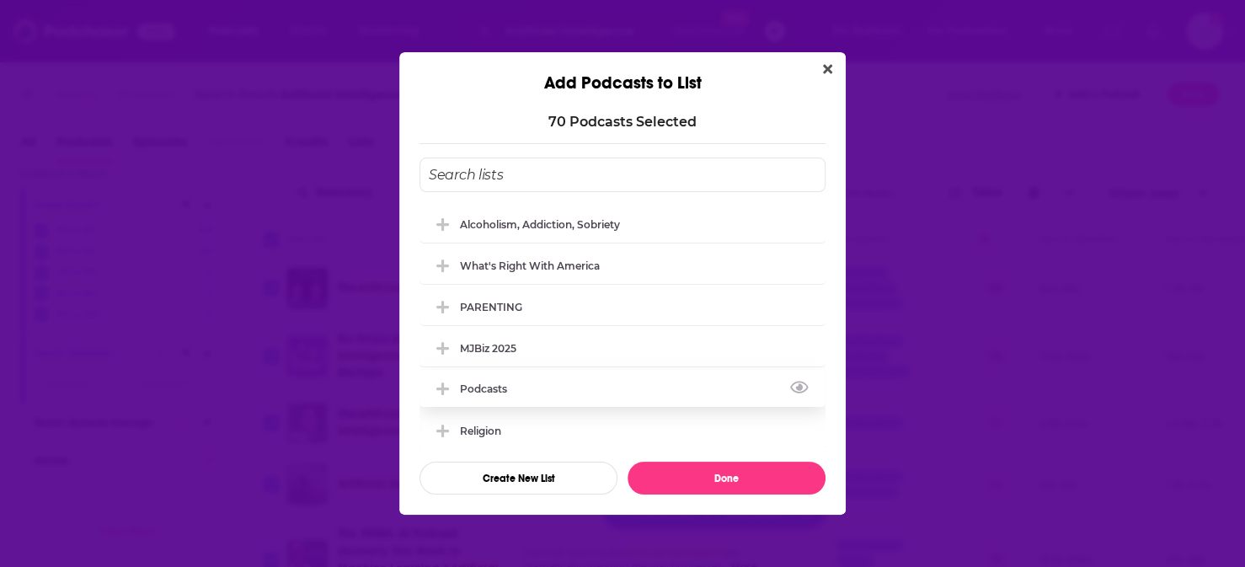
scroll to position [241, 0]
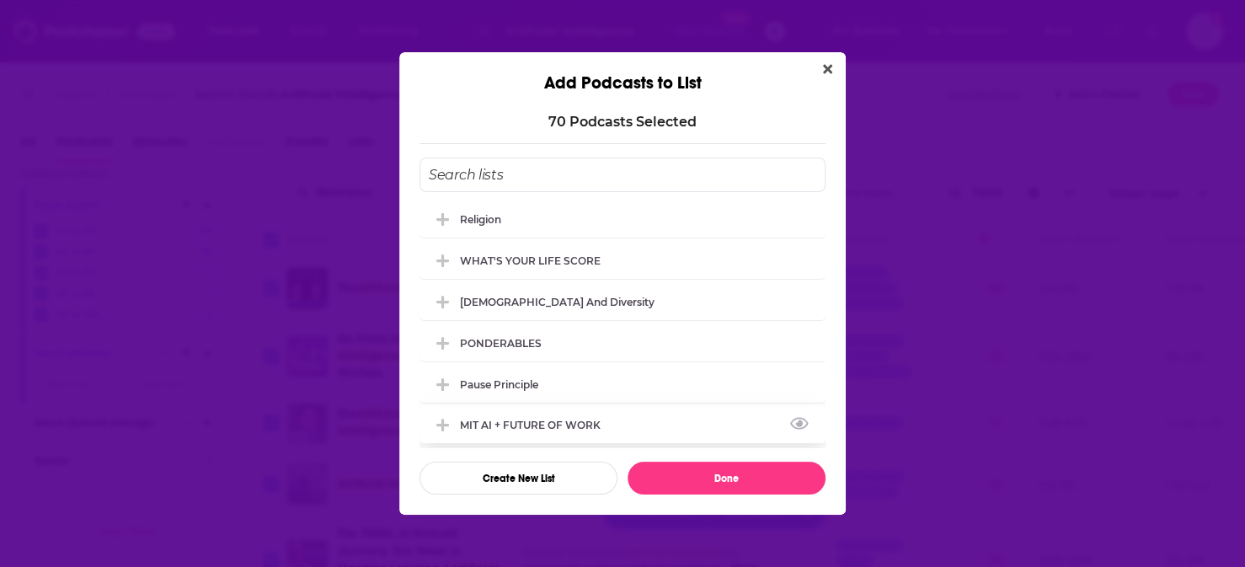
click at [449, 419] on icon "Add Podcast To List" at bounding box center [442, 425] width 13 height 13
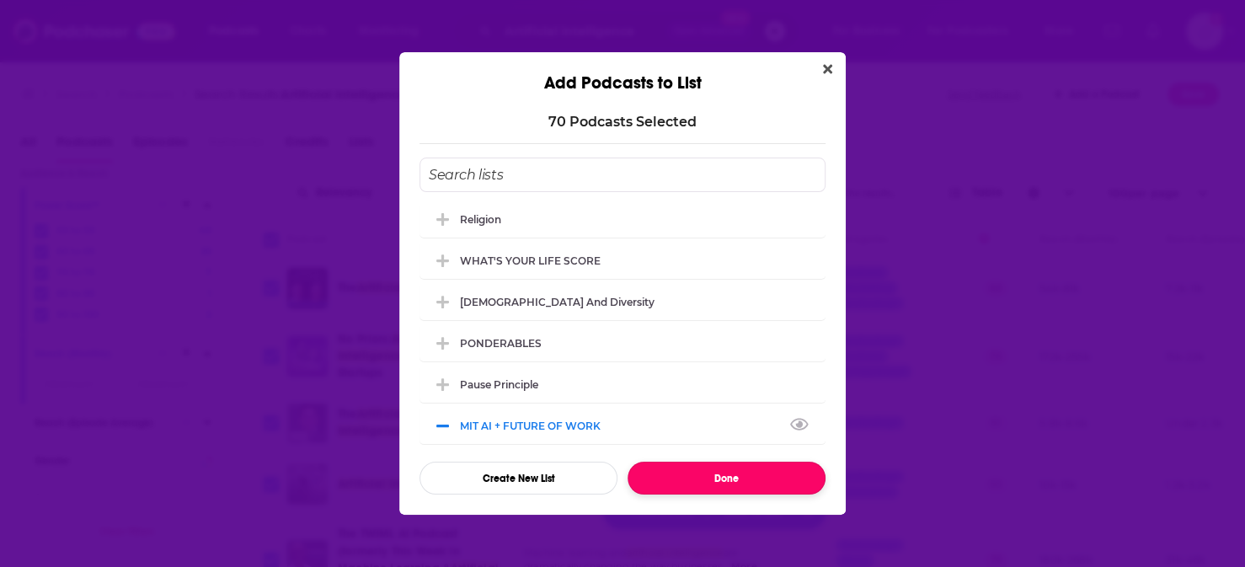
click at [735, 462] on button "Done" at bounding box center [727, 478] width 198 height 33
checkbox input "false"
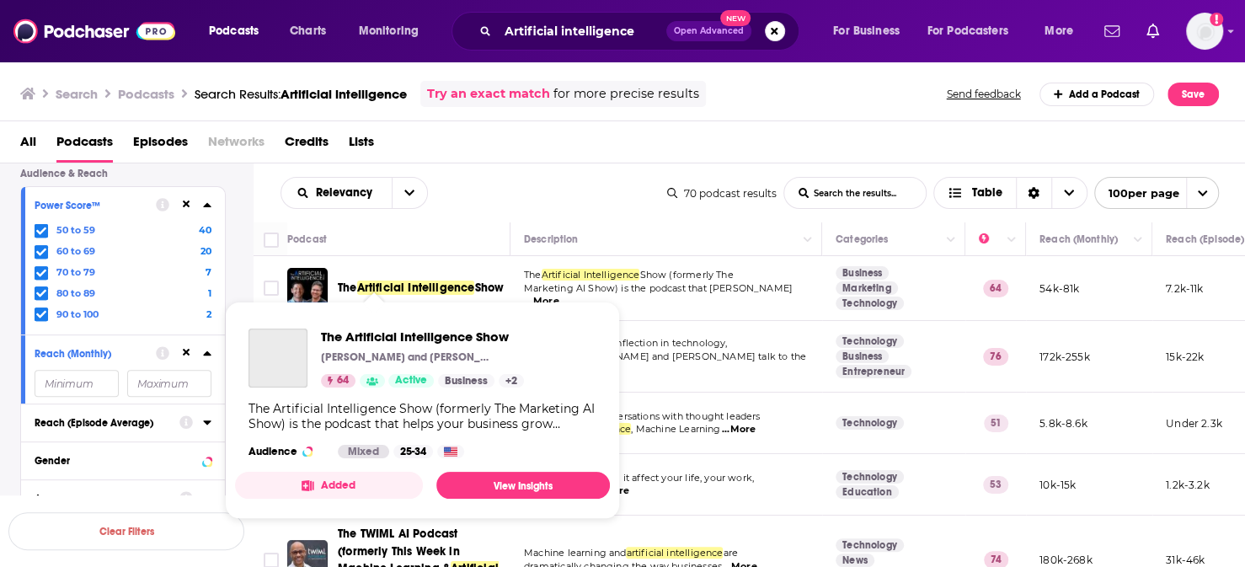
drag, startPoint x: 297, startPoint y: 259, endPoint x: 328, endPoint y: 309, distance: 58.7
click at [426, 463] on div "Podcasts Charts Monitoring Artificial intelligence Open Advanced New For Busine…" at bounding box center [622, 283] width 1245 height 567
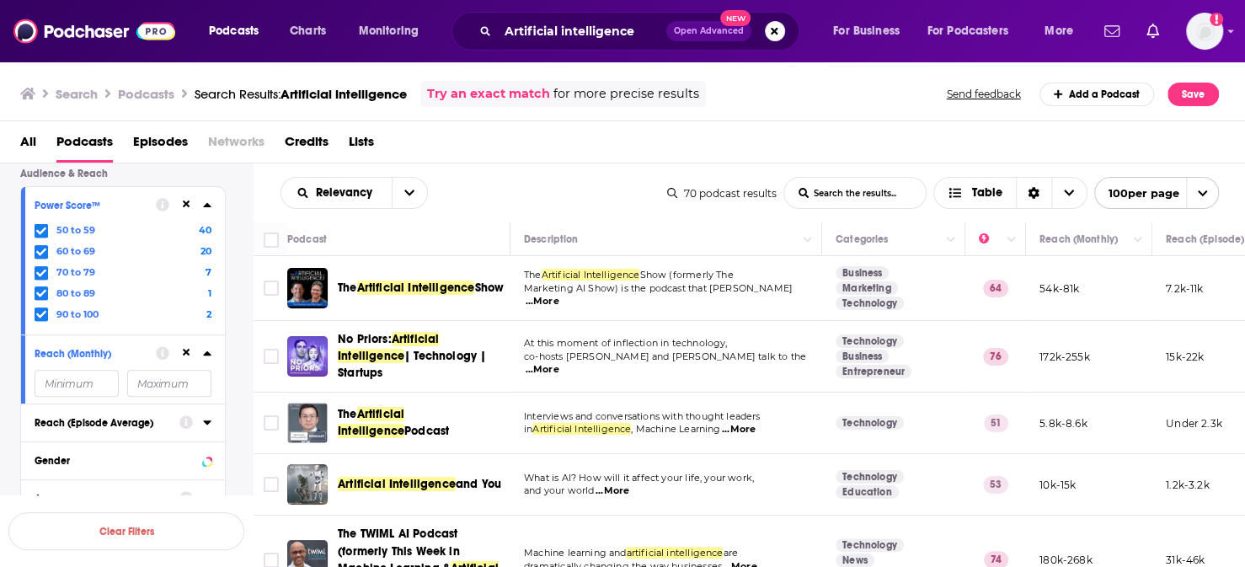
click at [463, 137] on div "All Podcasts Episodes Networks Credits Lists" at bounding box center [626, 145] width 1212 height 35
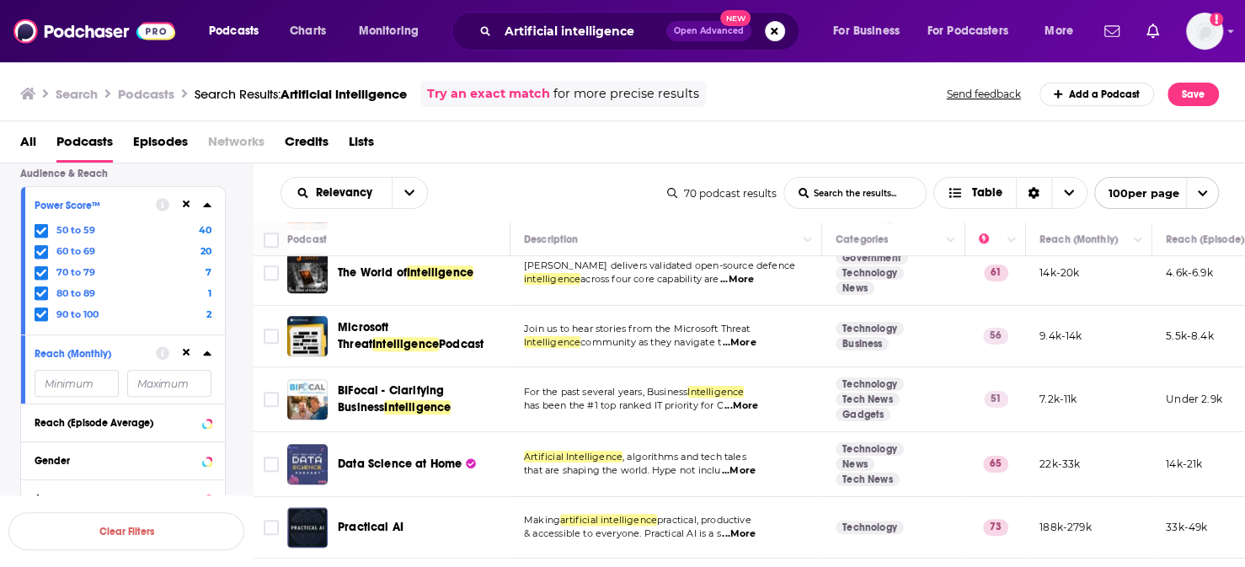
scroll to position [1825, 0]
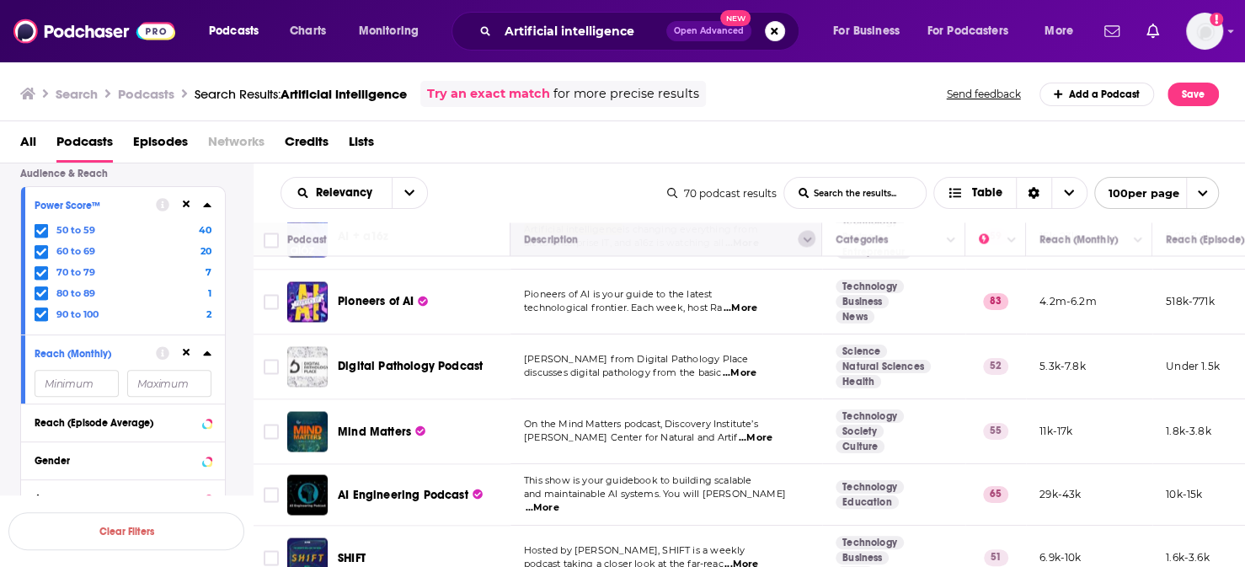
click at [804, 238] on icon "Column Actions" at bounding box center [808, 240] width 8 height 5
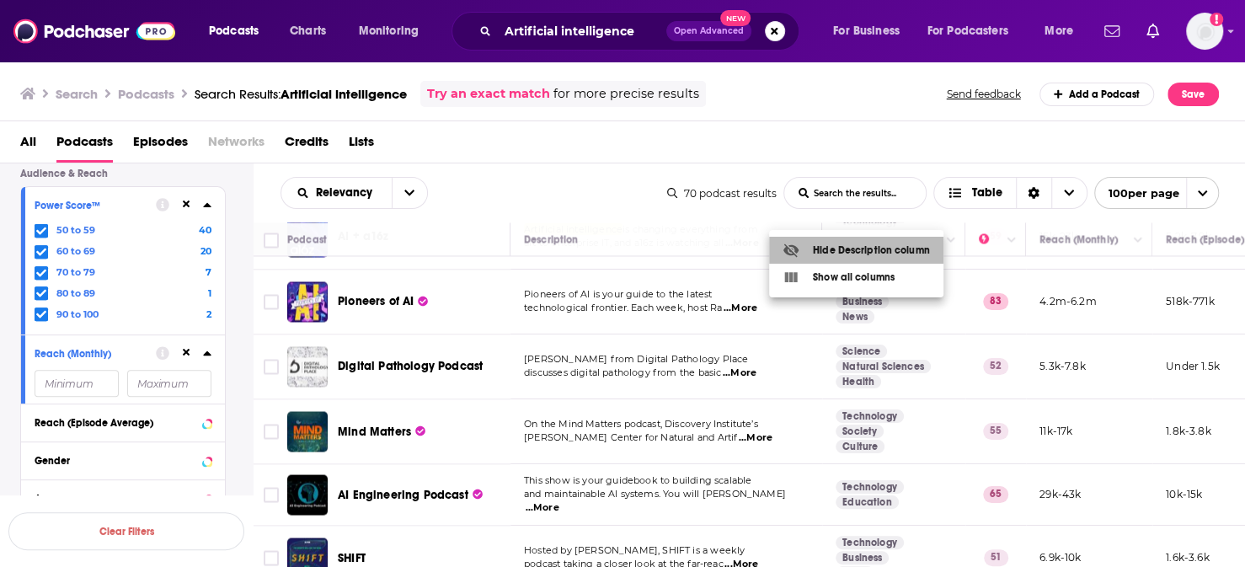
click at [837, 246] on div "Hide Description column" at bounding box center [856, 250] width 147 height 17
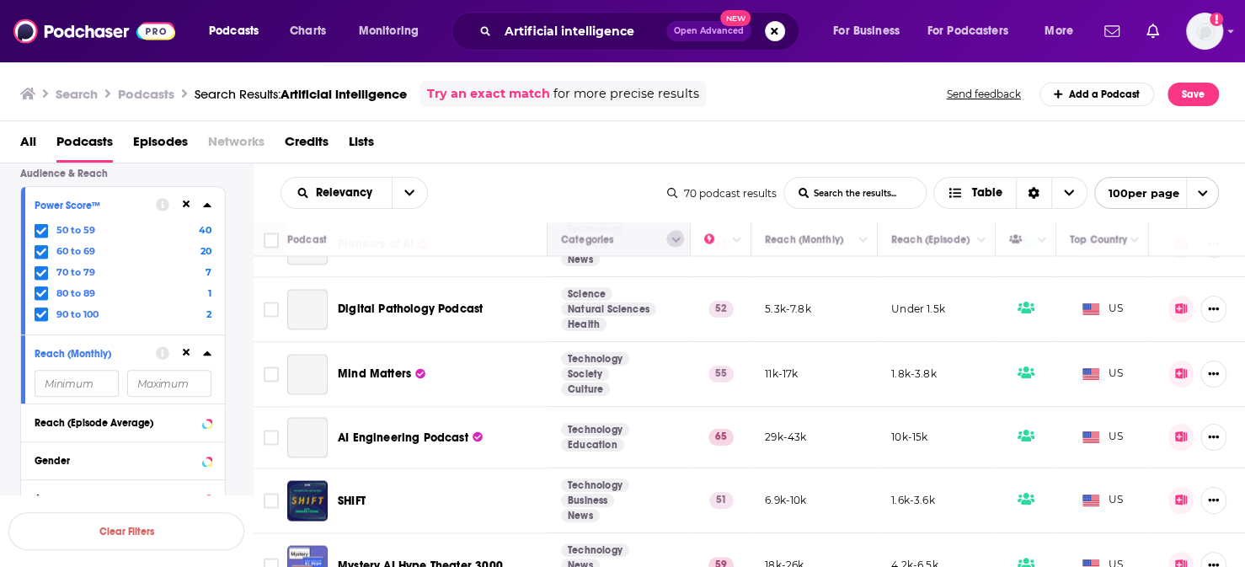
click at [666, 230] on button "Column Actions" at bounding box center [676, 240] width 20 height 20
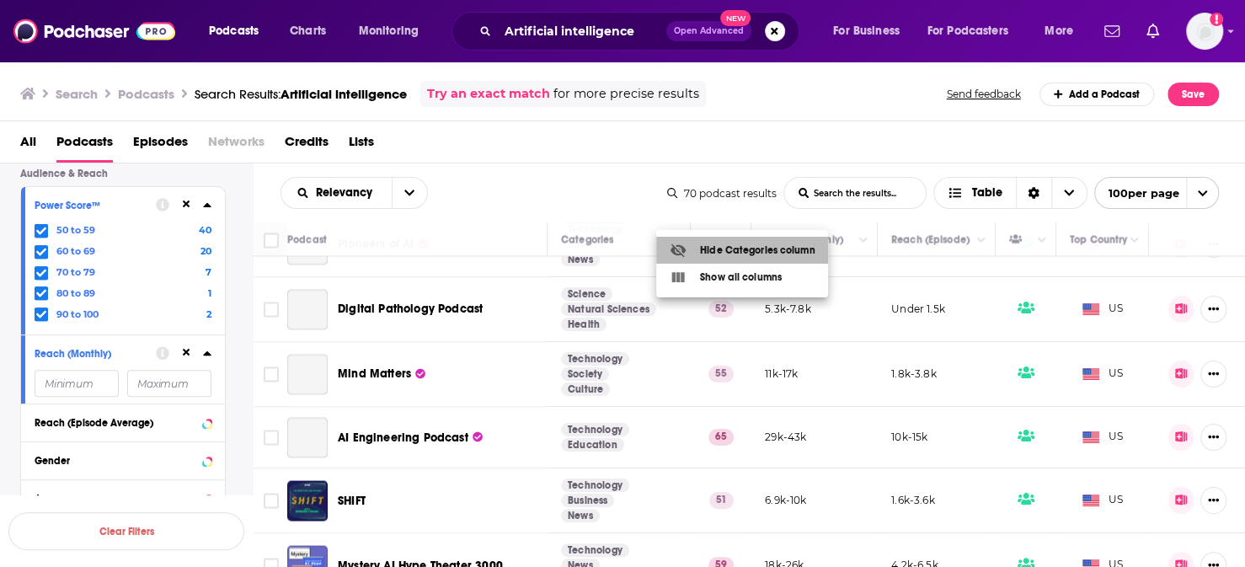
click at [708, 251] on div "Hide Categories column" at bounding box center [742, 250] width 145 height 17
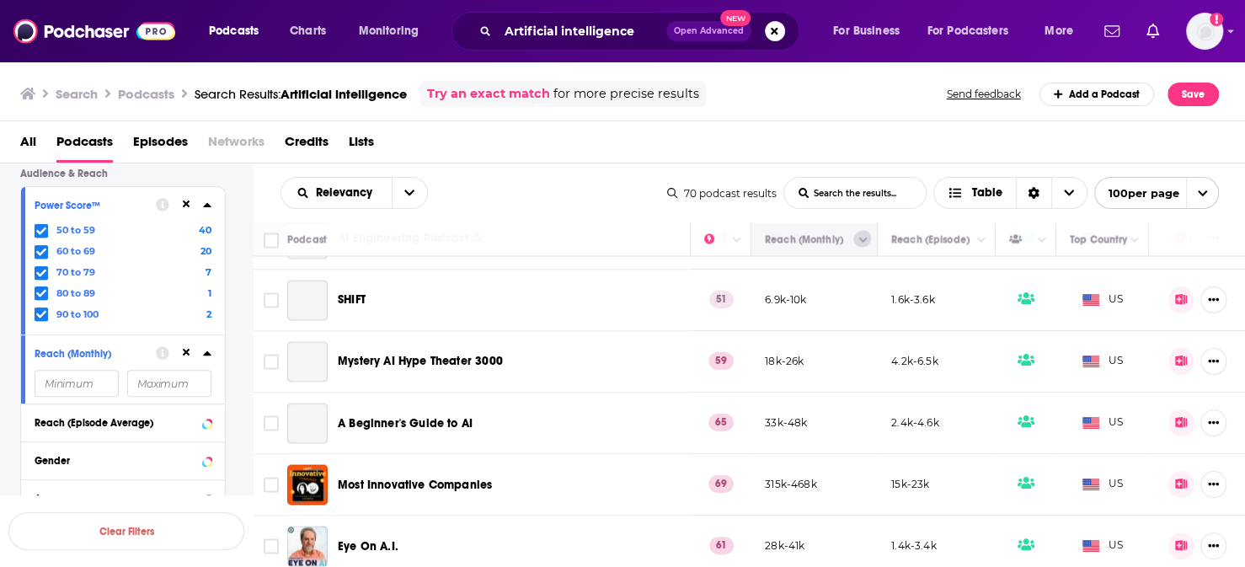
click at [859, 235] on icon "Column Actions" at bounding box center [863, 240] width 8 height 10
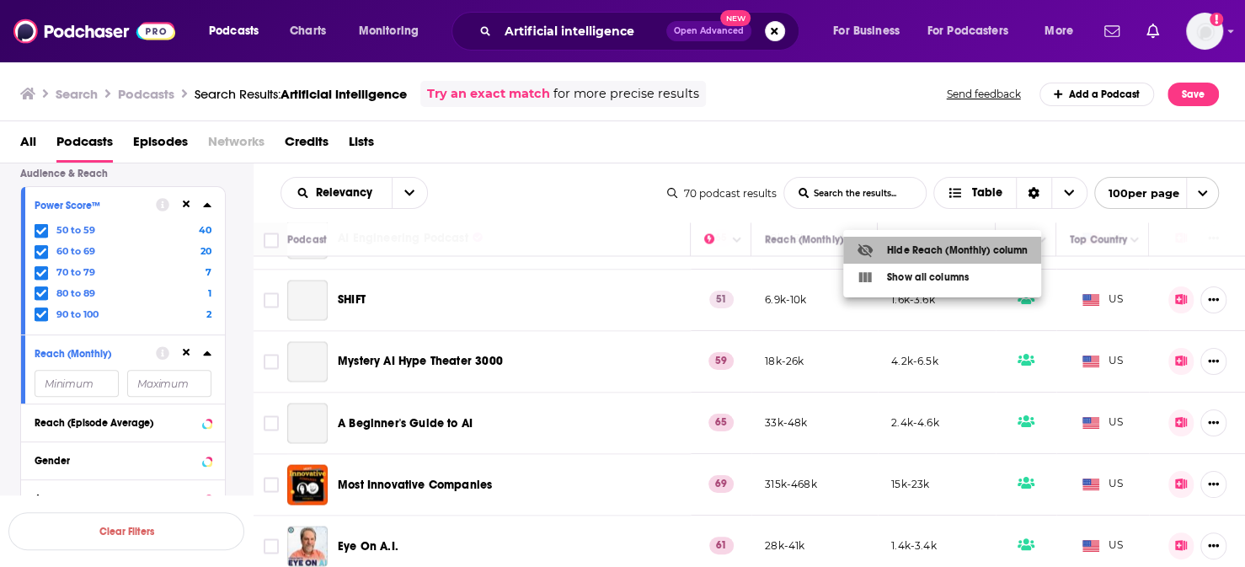
click at [949, 254] on div "Hide Reach (Monthly) column" at bounding box center [942, 250] width 171 height 17
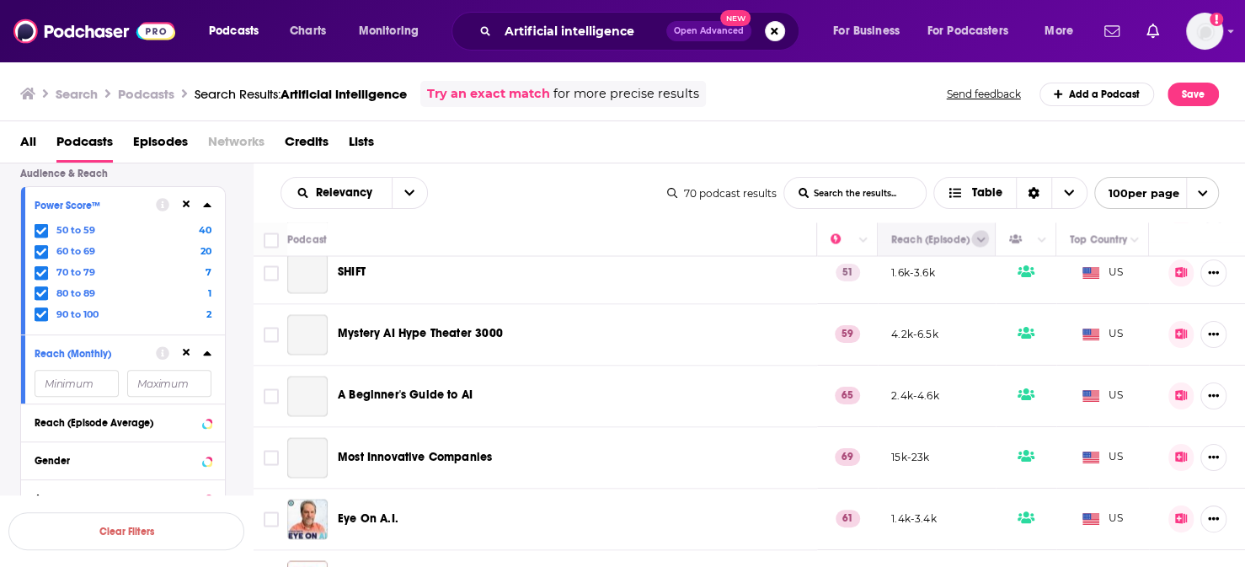
click at [971, 230] on button "Column Actions" at bounding box center [981, 240] width 20 height 20
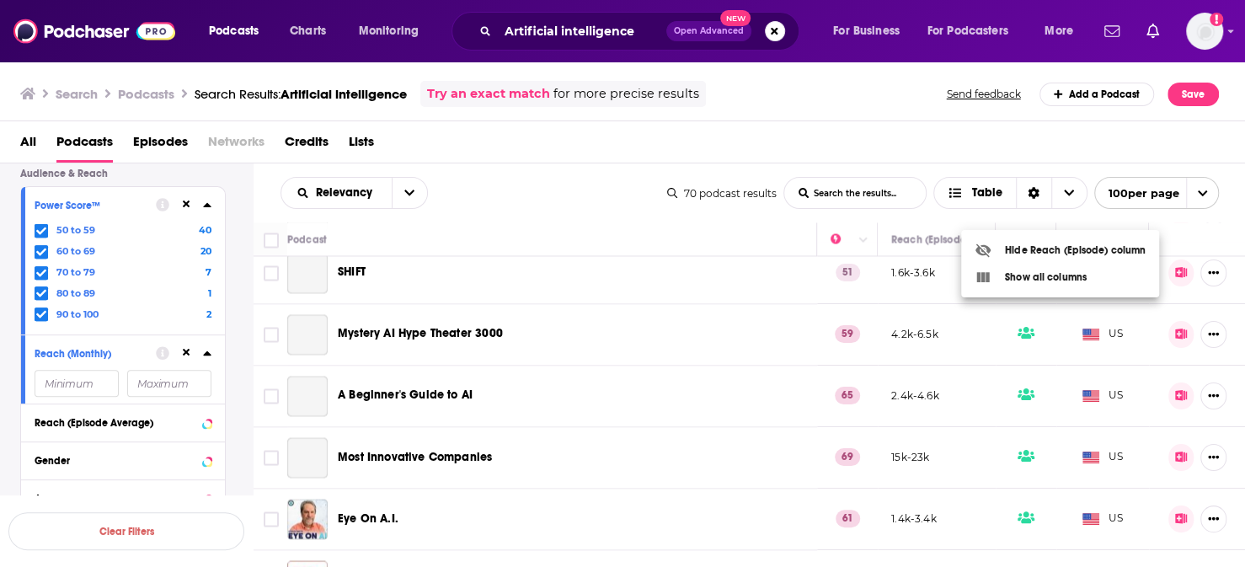
click at [1017, 248] on div "Hide Reach (Episode) column" at bounding box center [1060, 250] width 171 height 17
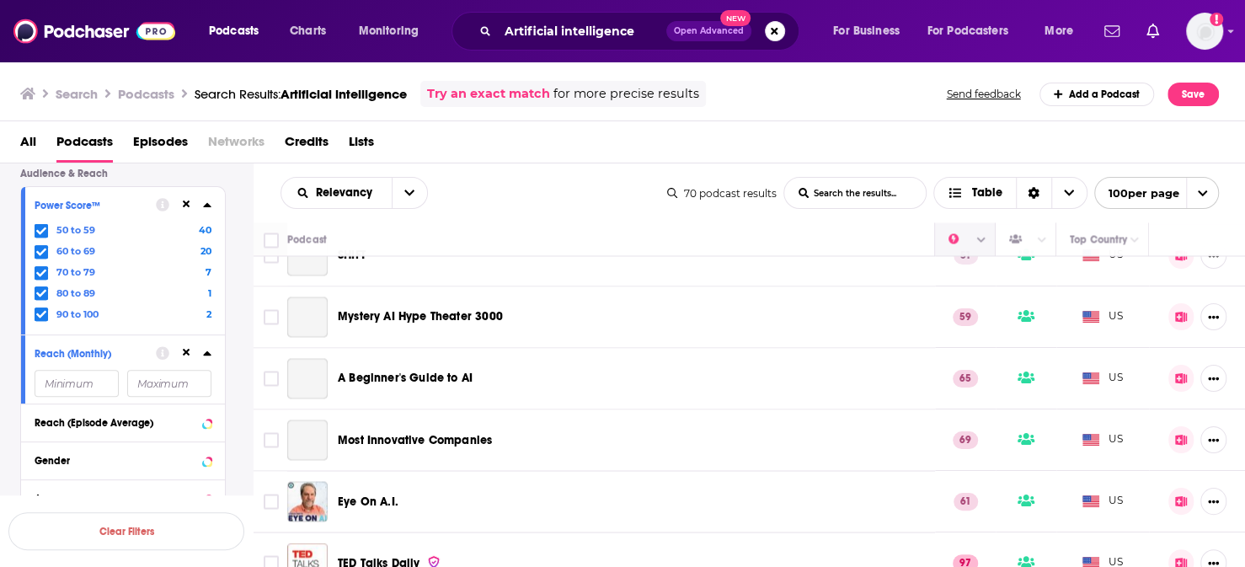
click at [977, 235] on icon "Column Actions" at bounding box center [981, 240] width 8 height 10
click at [1010, 252] on div "Hide Power Score column" at bounding box center [1051, 250] width 152 height 17
click at [1040, 222] on th at bounding box center [1026, 239] width 61 height 34
click at [1038, 235] on icon "Column Actions" at bounding box center [1042, 240] width 8 height 10
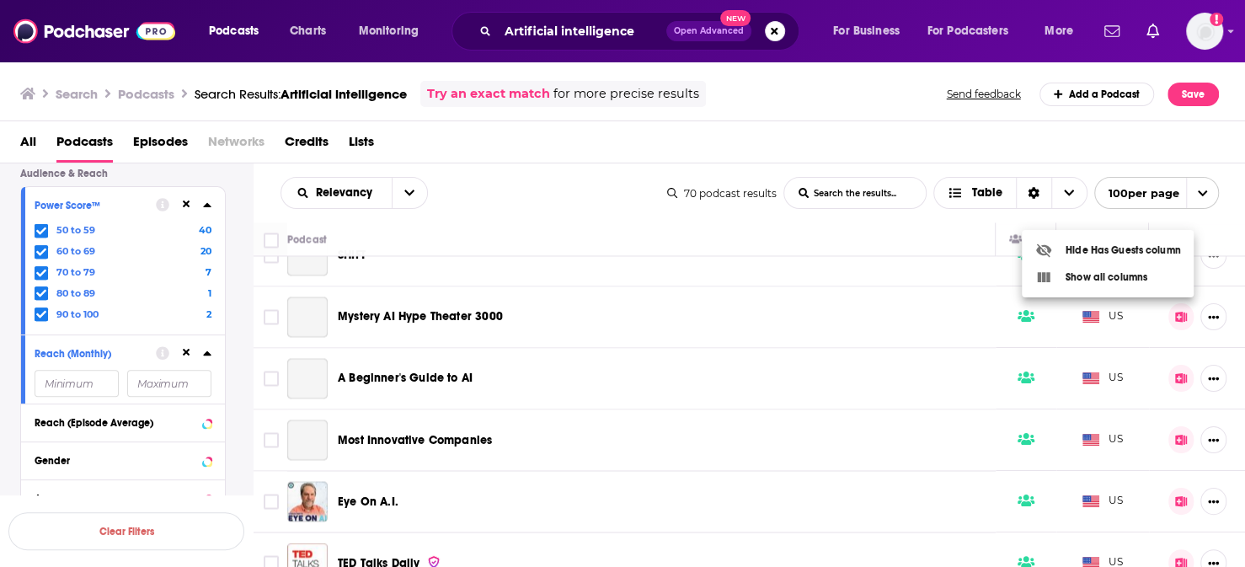
click at [1074, 246] on div "Hide Has Guests column" at bounding box center [1107, 250] width 145 height 17
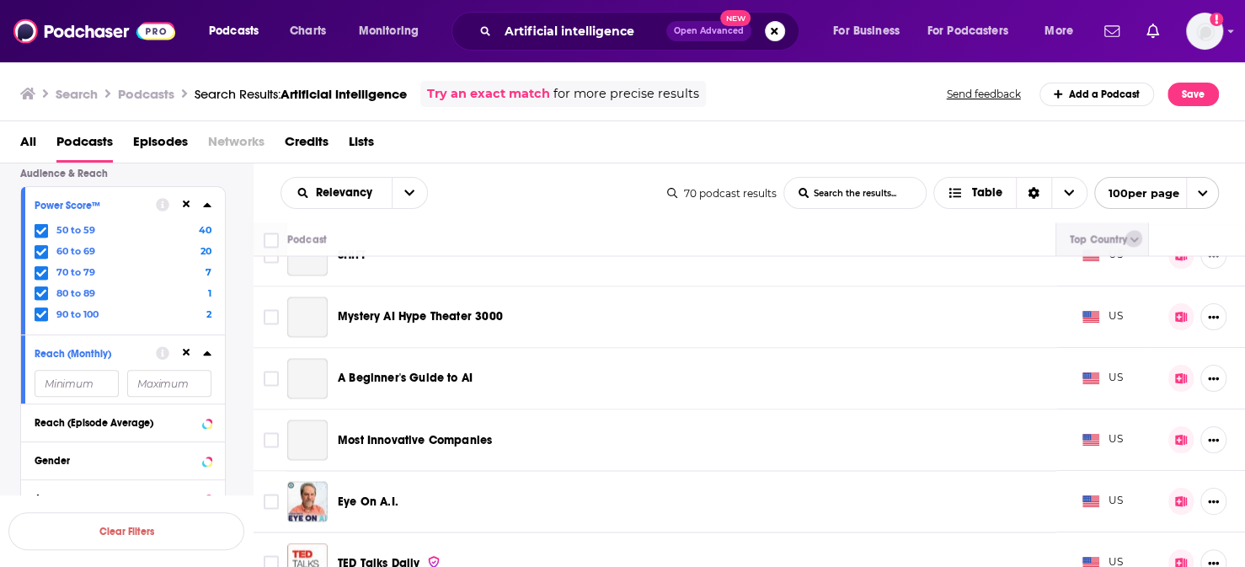
click at [1131, 235] on icon "Column Actions" at bounding box center [1135, 240] width 8 height 10
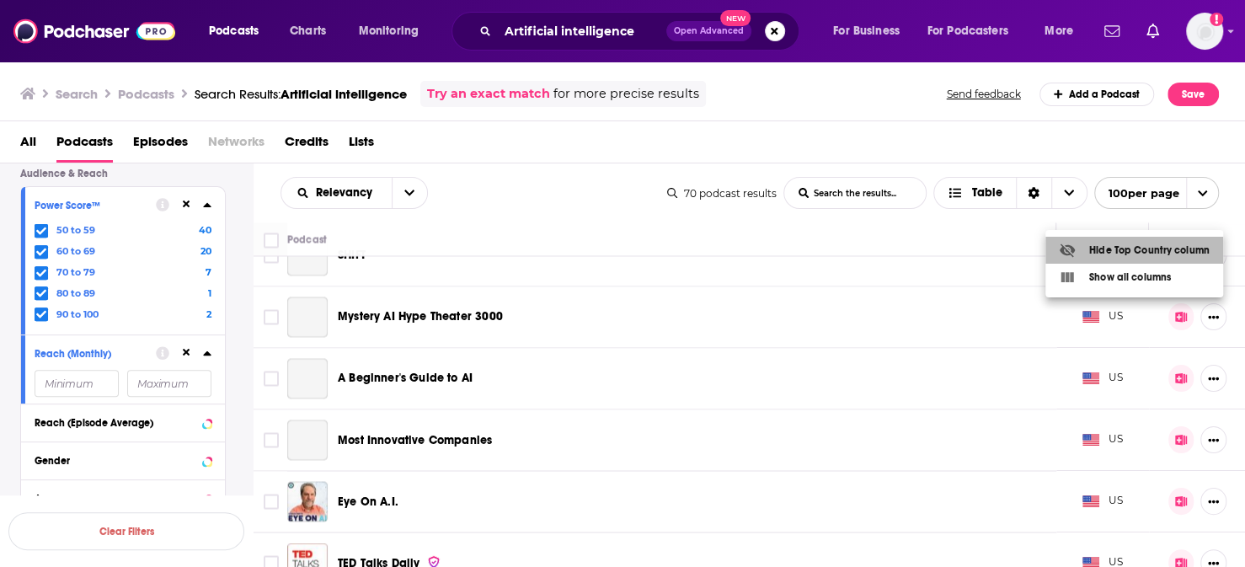
click at [1134, 254] on div "Hide Top Country column" at bounding box center [1134, 250] width 151 height 17
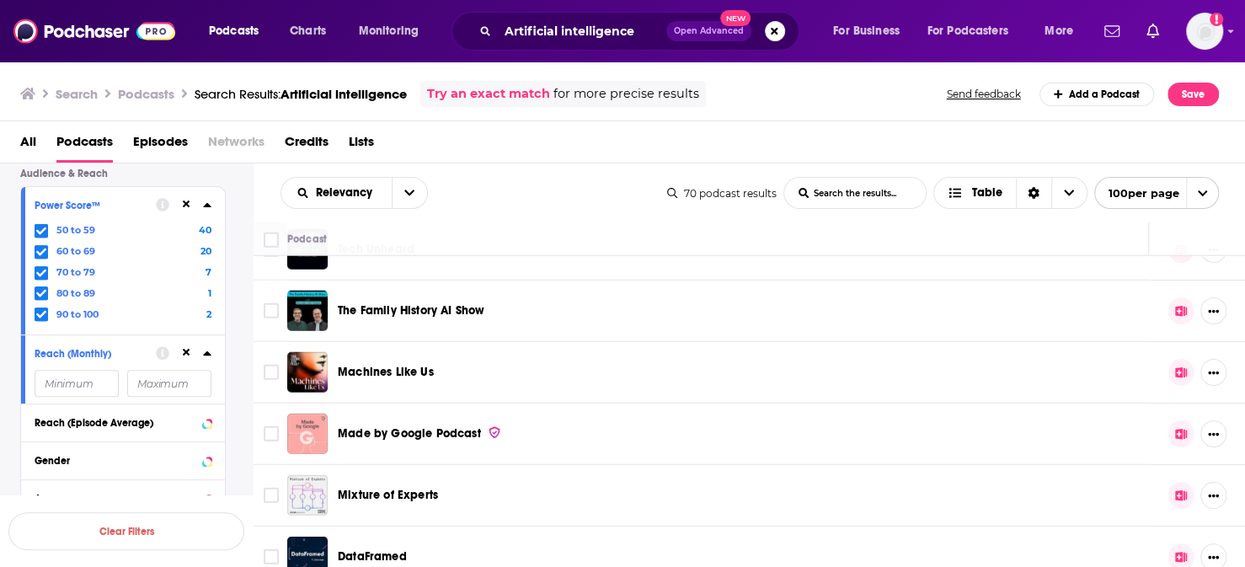
scroll to position [3445, 0]
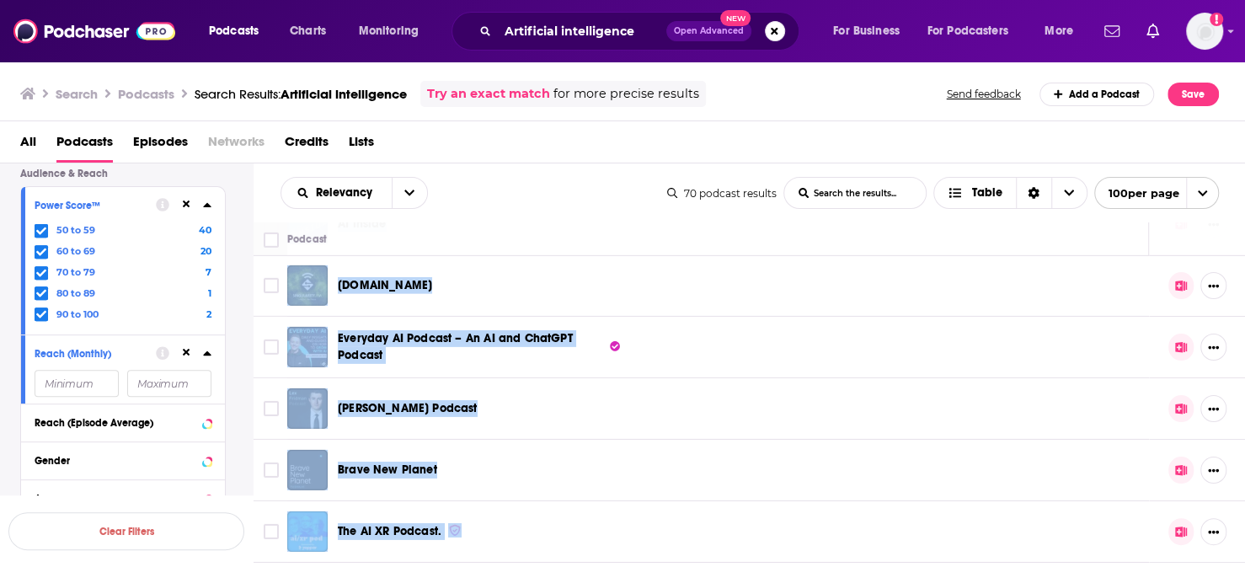
drag, startPoint x: 297, startPoint y: 254, endPoint x: 480, endPoint y: 591, distance: 382.7
click at [480, 566] on html "Podcasts Charts Monitoring Artificial intelligence Open Advanced New For Busine…" at bounding box center [622, 283] width 1245 height 567
copy tbody "Lor Ipsumdolor Sitametconse Adip El Seddoe: Temporinci Utlaboreetdo | Magnaaliq…"
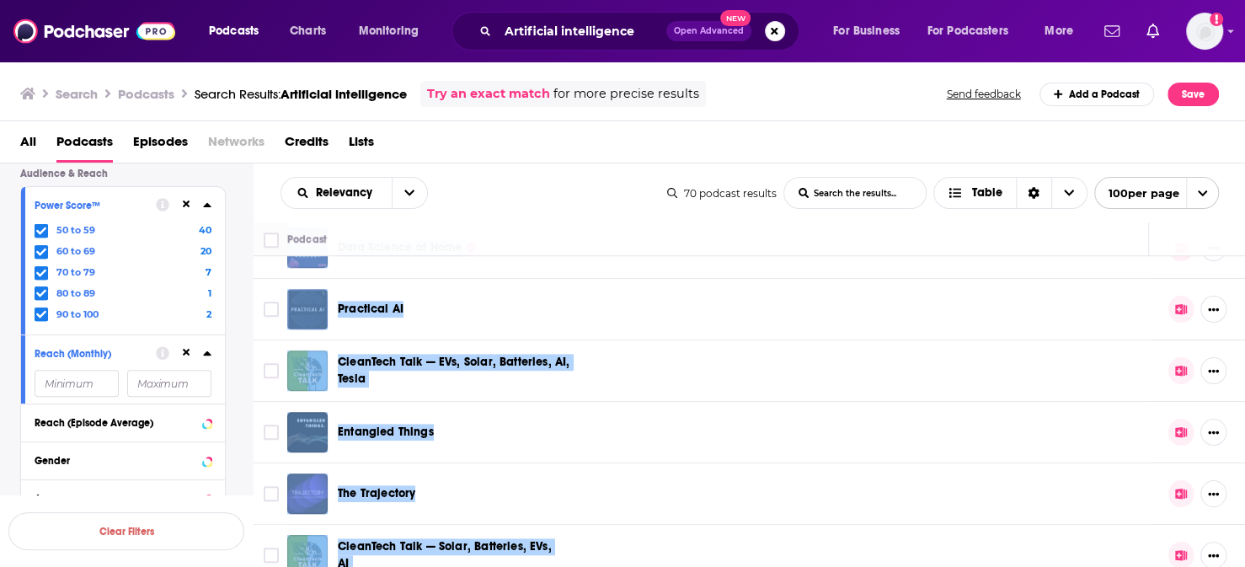
scroll to position [0, 0]
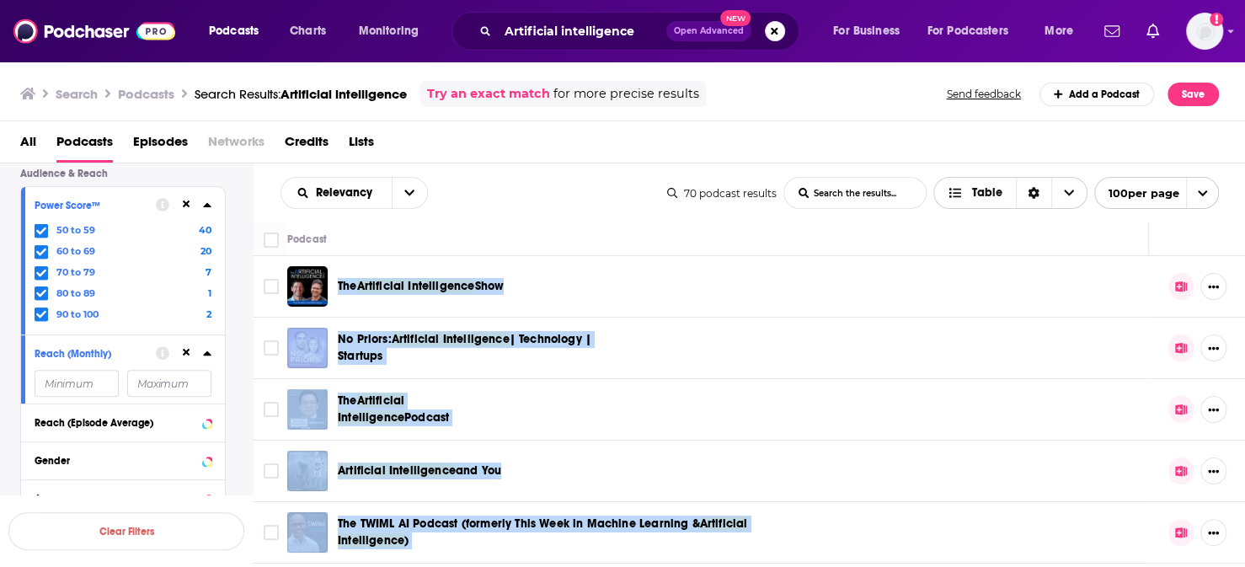
click at [999, 187] on span "Table" at bounding box center [987, 193] width 30 height 12
click at [1040, 187] on icon "Sort Direction" at bounding box center [1034, 193] width 12 height 12
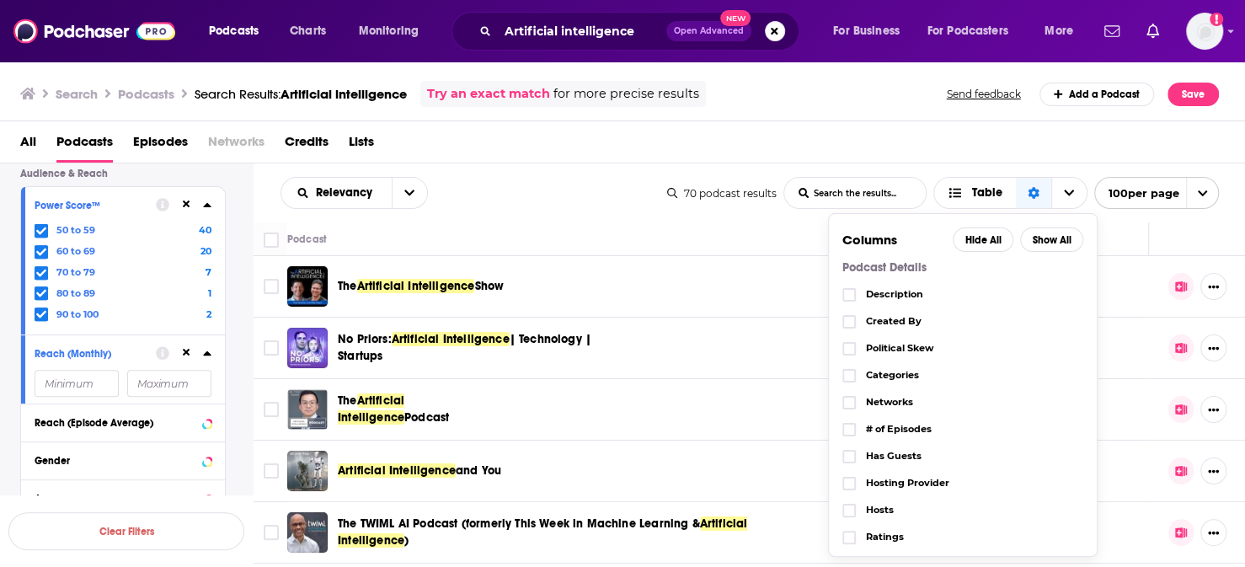
click at [885, 281] on div "Description" at bounding box center [962, 294] width 241 height 27
click at [854, 290] on span "Choose View" at bounding box center [849, 295] width 10 height 10
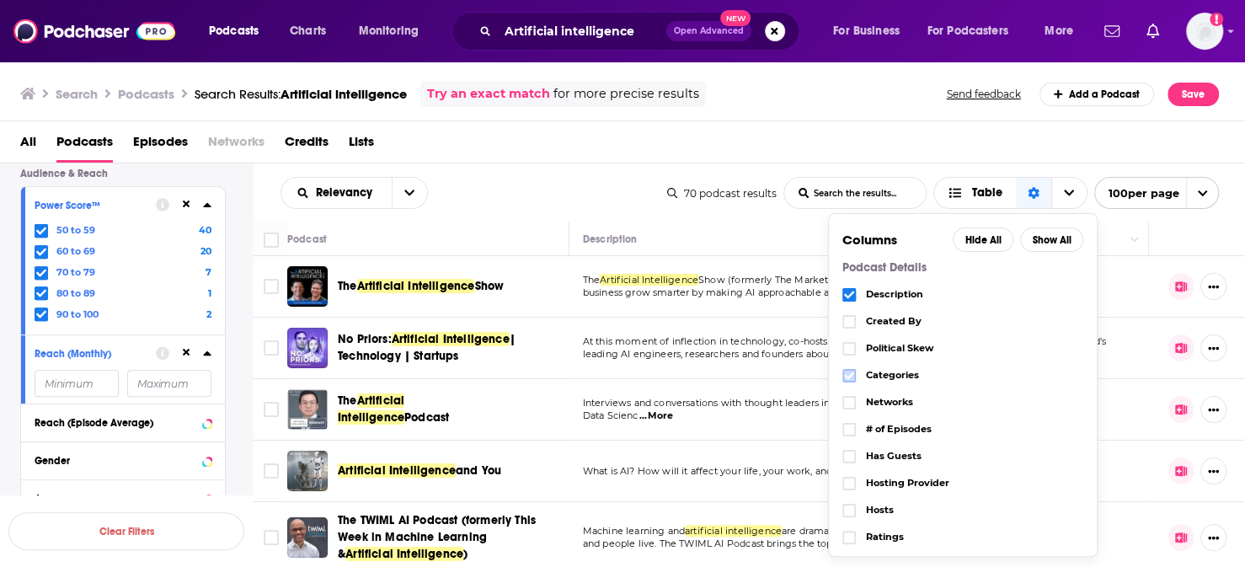
click at [854, 372] on icon "Choose View" at bounding box center [849, 376] width 10 height 8
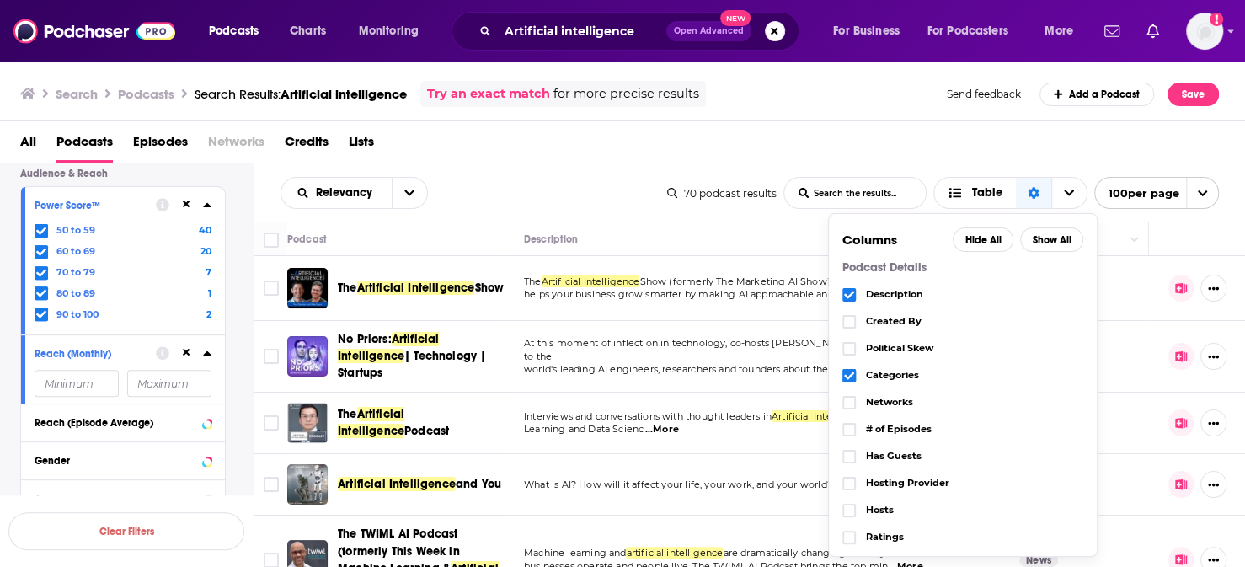
click at [854, 290] on icon "Choose View" at bounding box center [849, 295] width 10 height 10
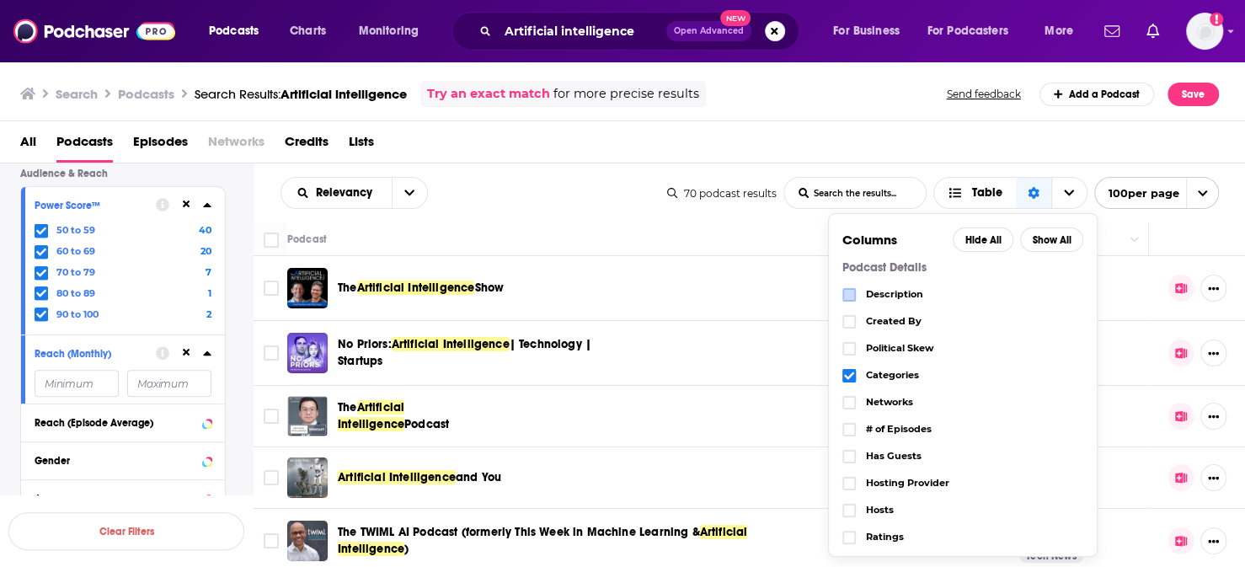
scroll to position [140, 0]
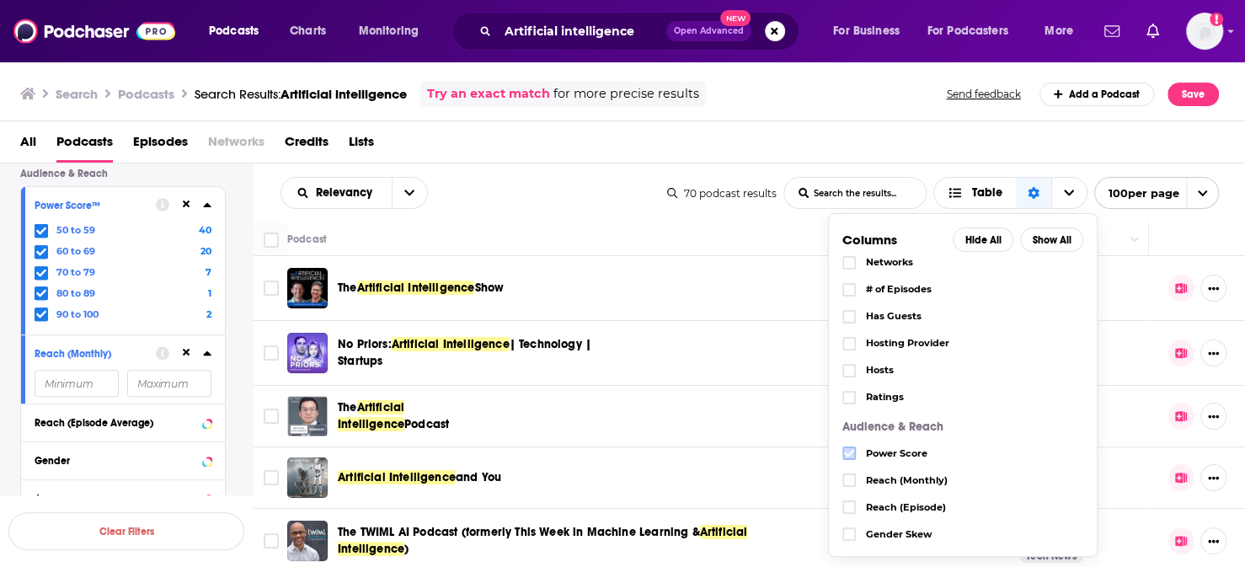
click at [854, 448] on span "Choose View" at bounding box center [849, 453] width 10 height 10
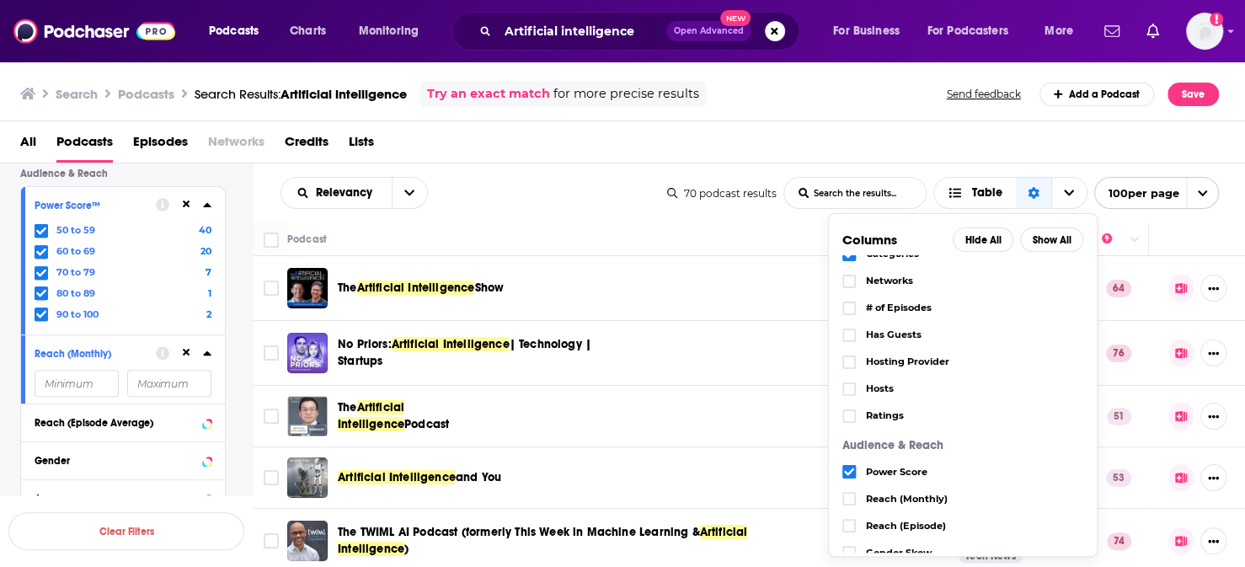
scroll to position [76, 0]
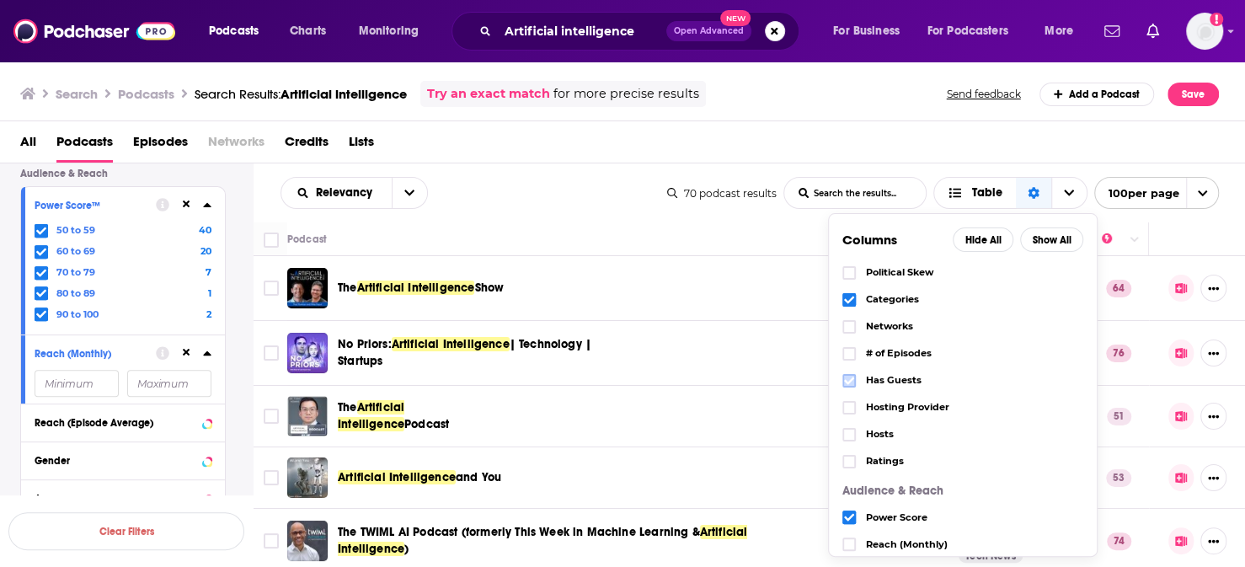
click at [854, 376] on icon "Choose View" at bounding box center [849, 381] width 10 height 10
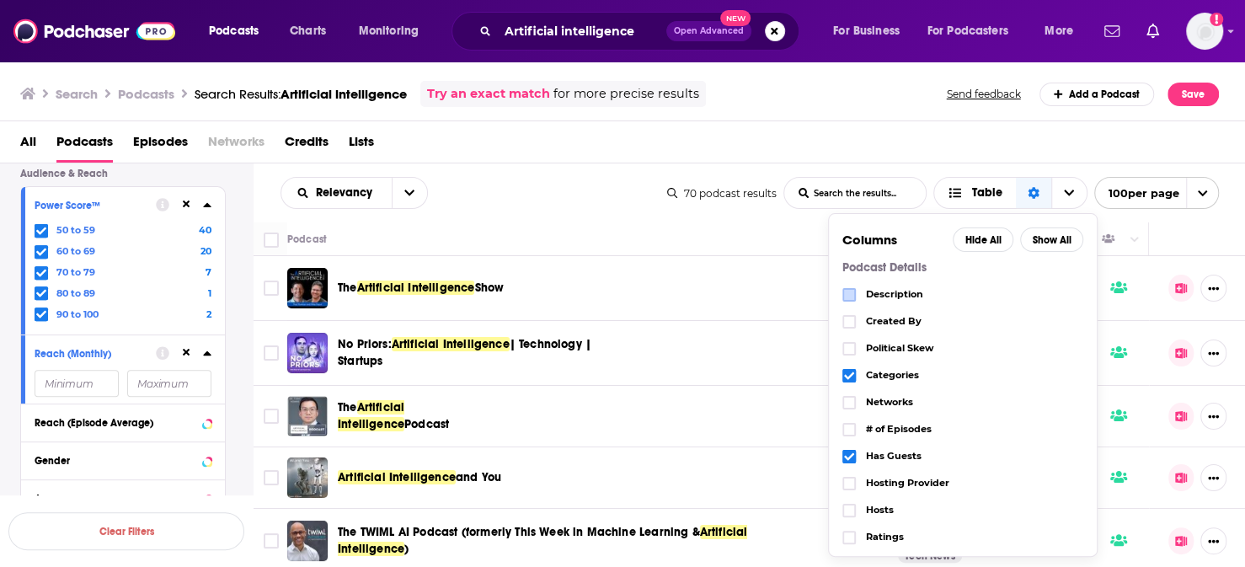
click at [880, 281] on div "Description" at bounding box center [962, 294] width 241 height 27
click at [854, 290] on icon "Choose View" at bounding box center [849, 295] width 10 height 10
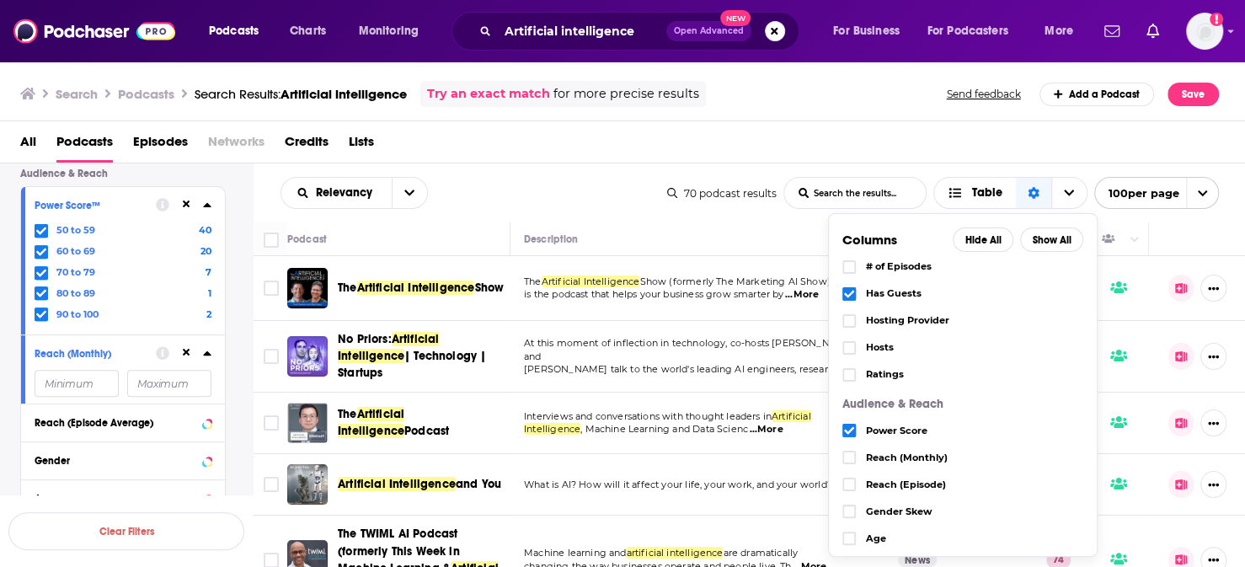
scroll to position [217, 0]
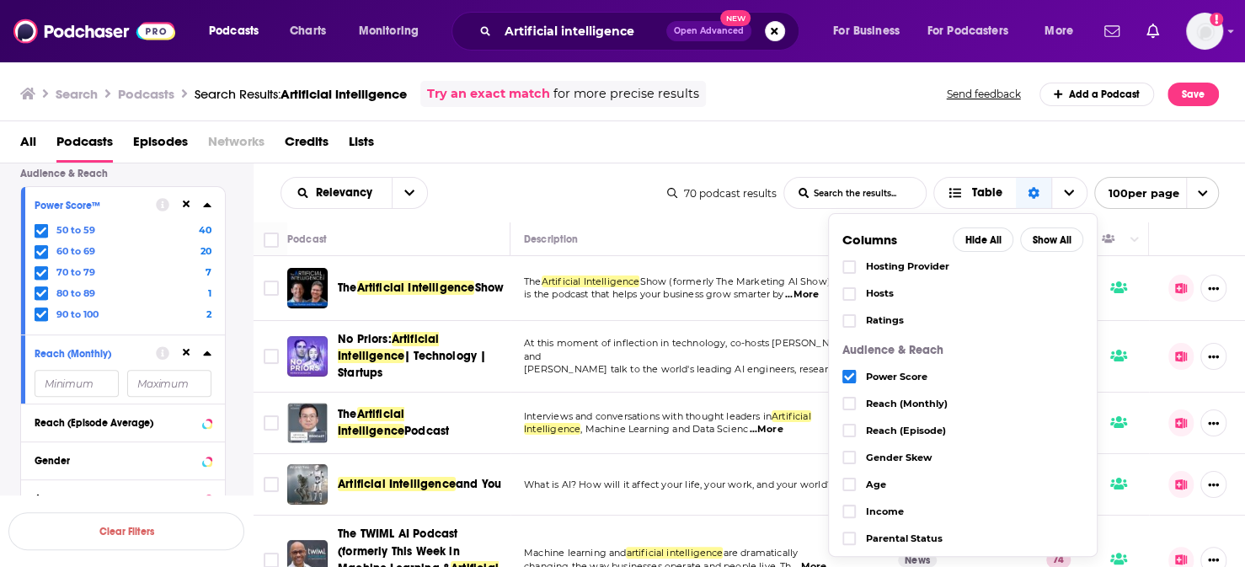
click at [854, 560] on icon "Choose View" at bounding box center [849, 565] width 10 height 10
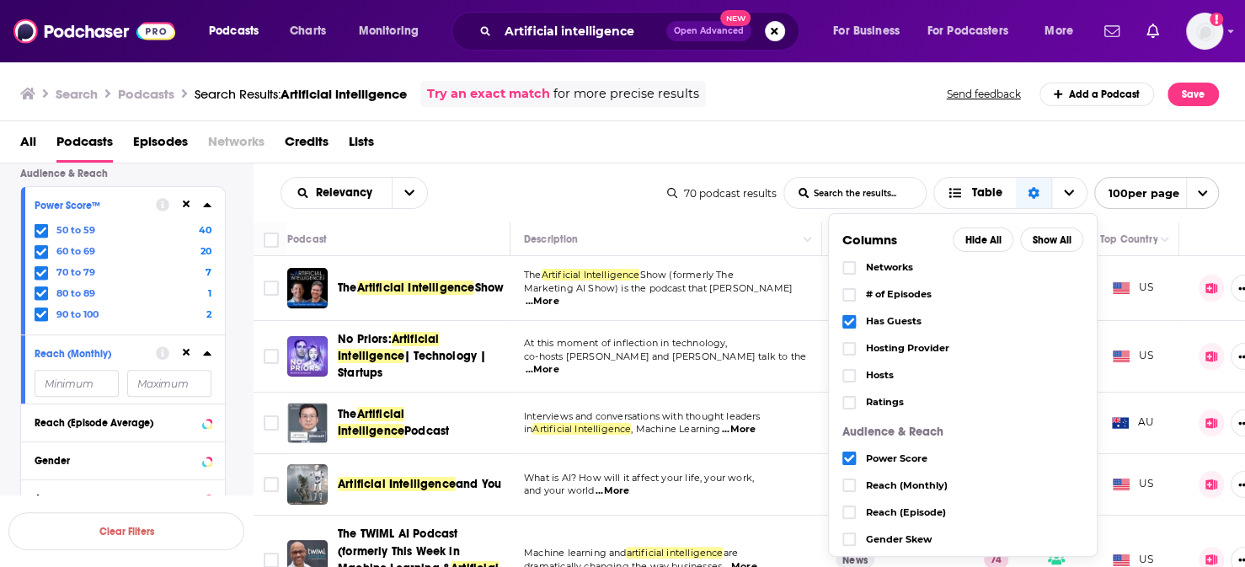
scroll to position [0, 0]
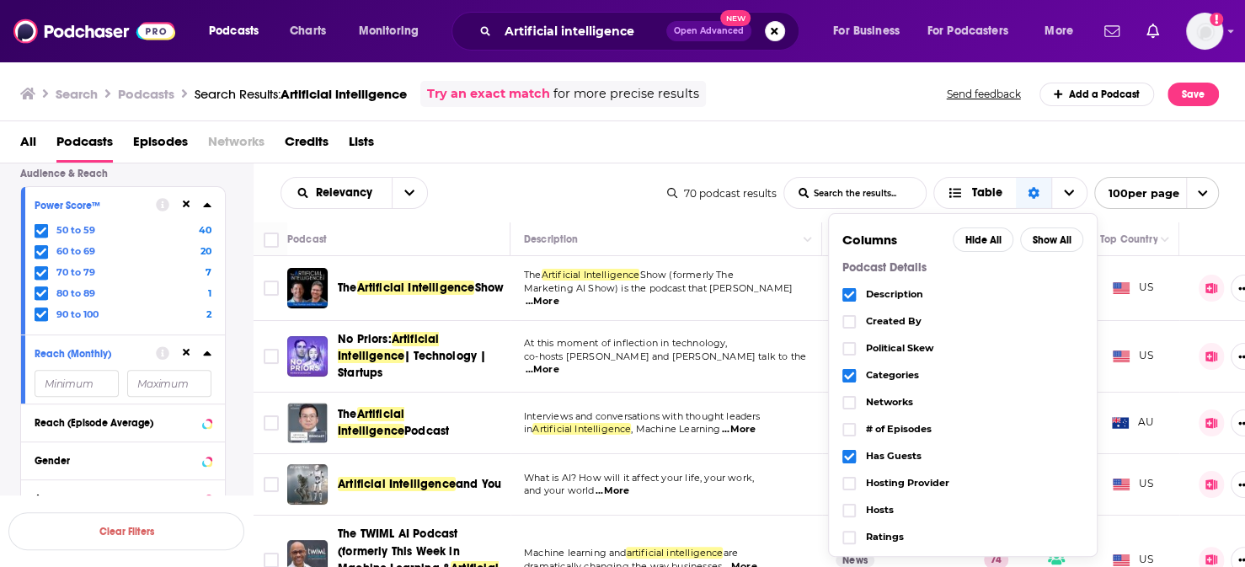
drag, startPoint x: 869, startPoint y: 270, endPoint x: 987, endPoint y: 393, distance: 171.0
click at [854, 290] on icon "Choose View" at bounding box center [849, 295] width 10 height 10
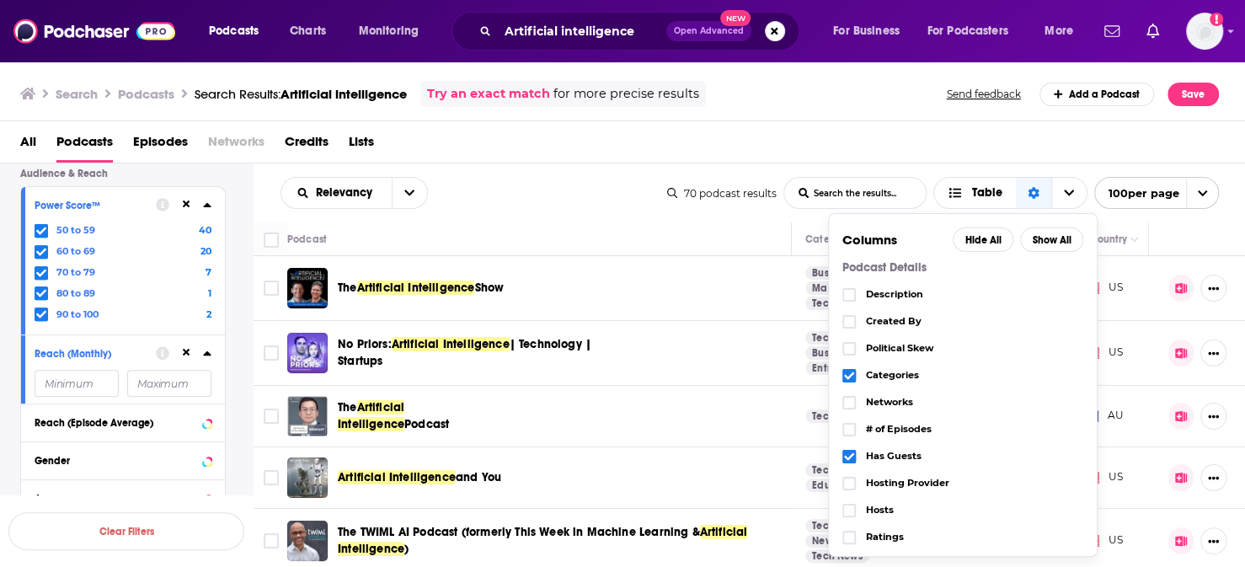
scroll to position [140, 0]
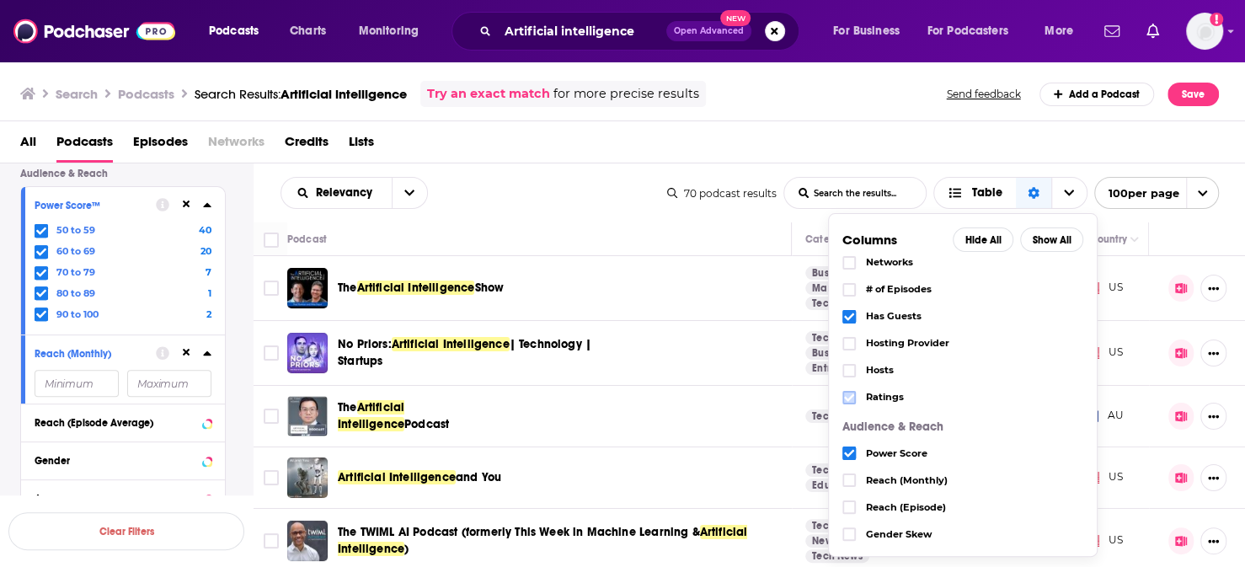
click at [854, 393] on icon "Choose View" at bounding box center [849, 398] width 10 height 10
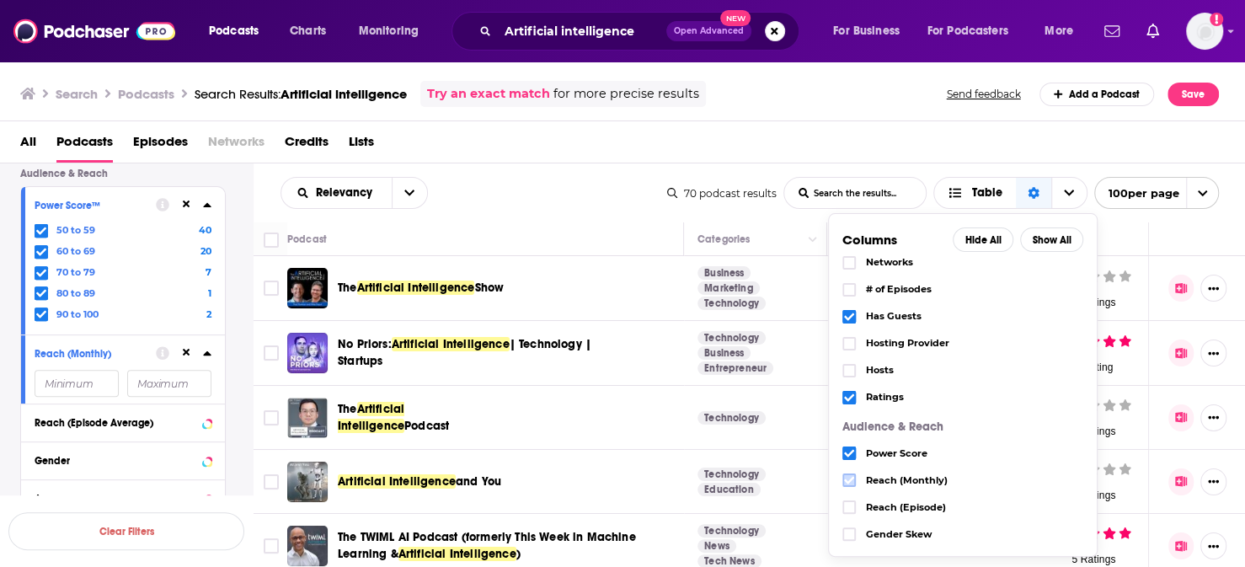
click at [854, 475] on icon "Choose View" at bounding box center [849, 480] width 10 height 10
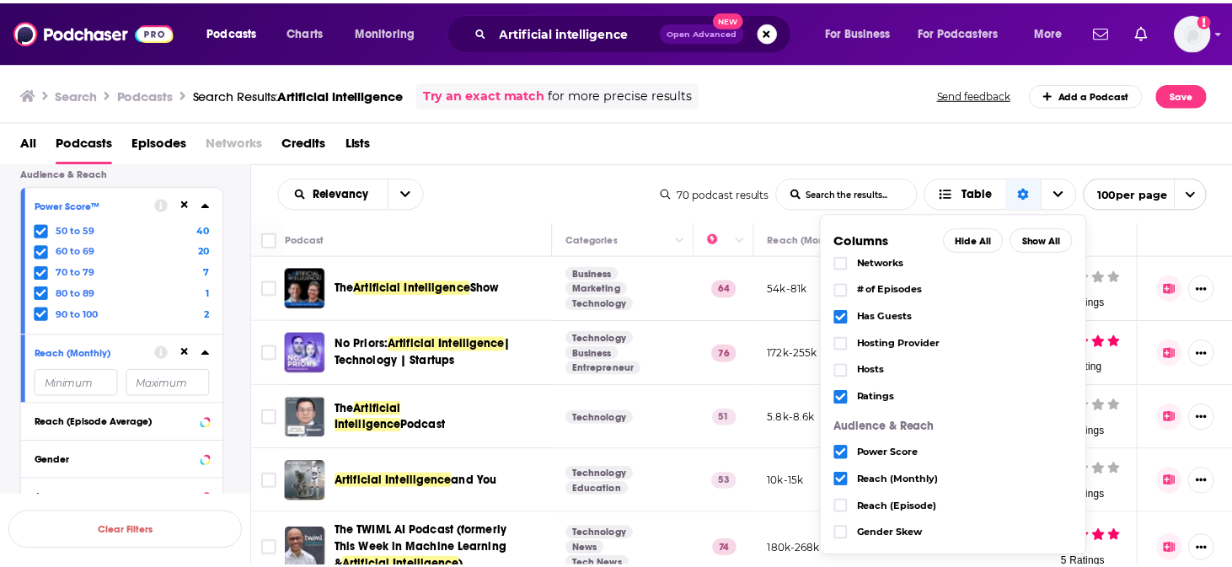
scroll to position [217, 0]
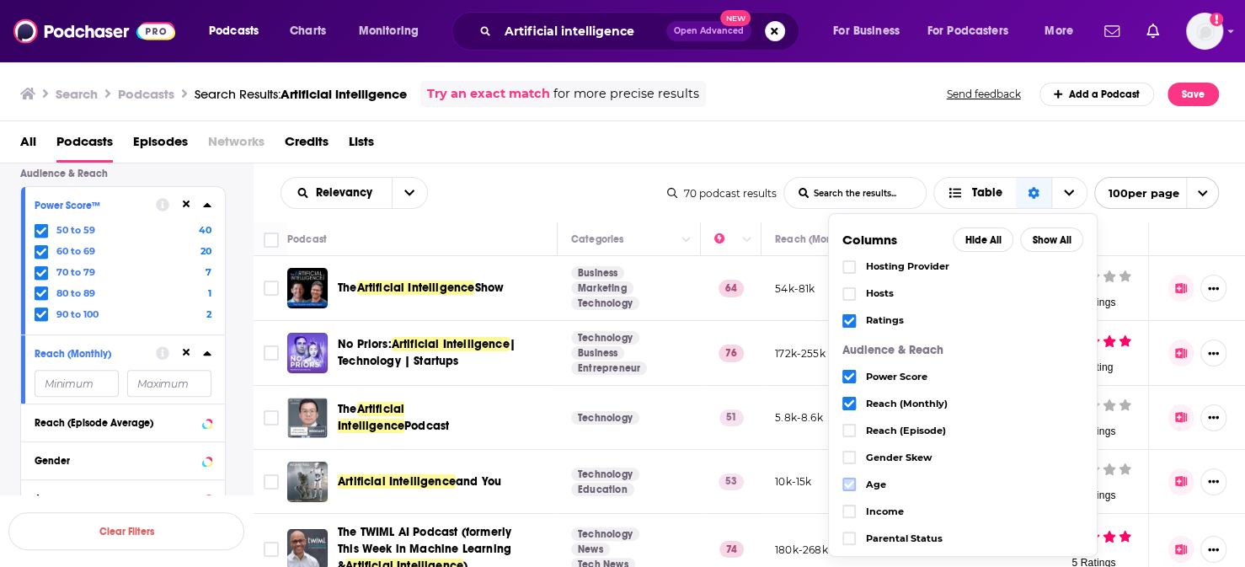
click at [854, 479] on span "Choose View" at bounding box center [849, 484] width 10 height 10
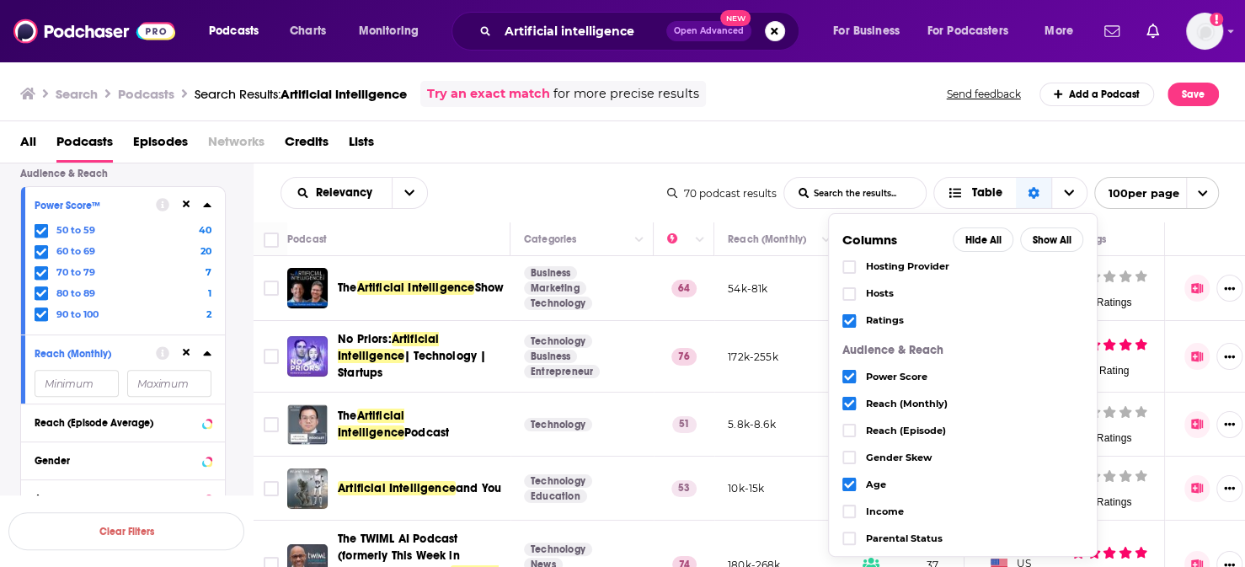
click at [1013, 128] on div "All Podcasts Episodes Networks Credits Lists" at bounding box center [626, 145] width 1212 height 35
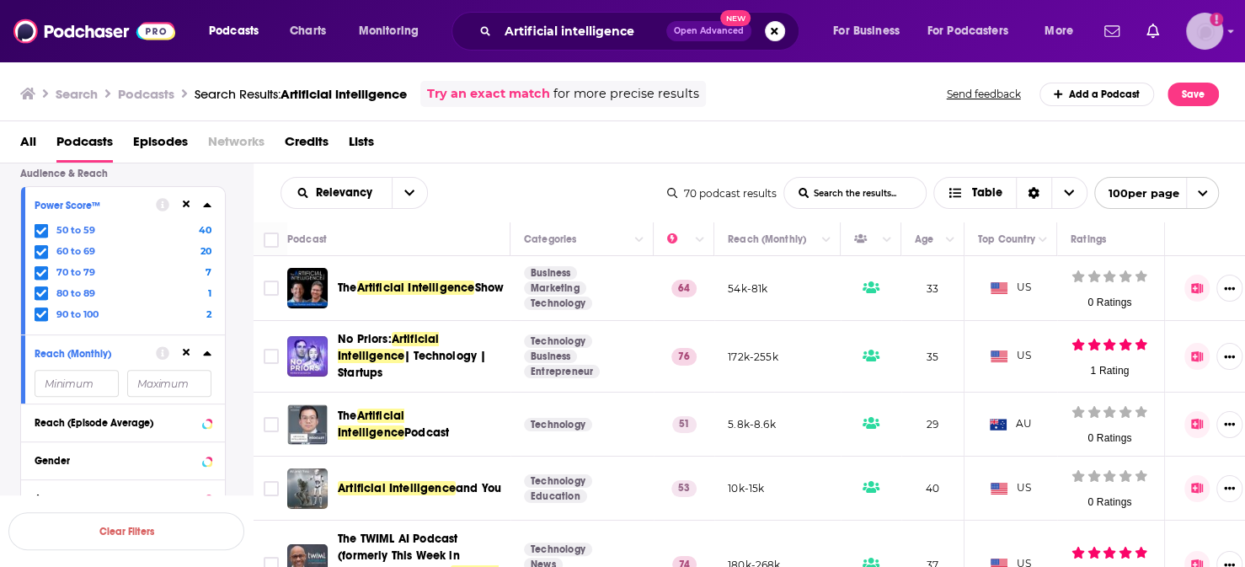
click at [1193, 24] on img "Logged in as TESSWOODSPR" at bounding box center [1204, 31] width 37 height 37
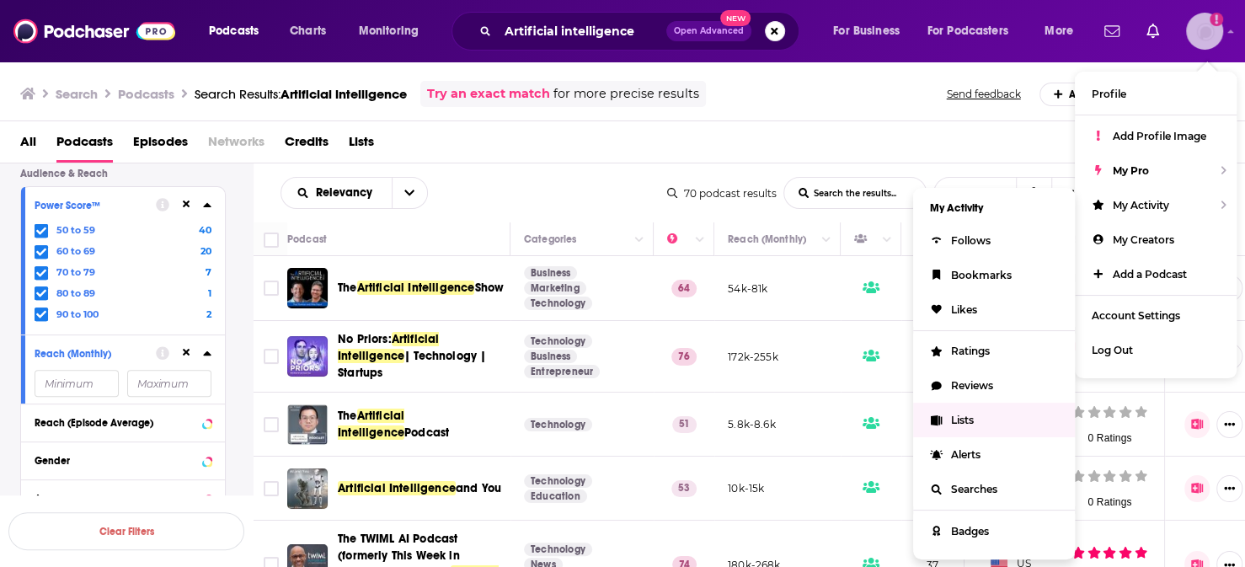
click at [994, 403] on link "Lists" at bounding box center [994, 420] width 162 height 35
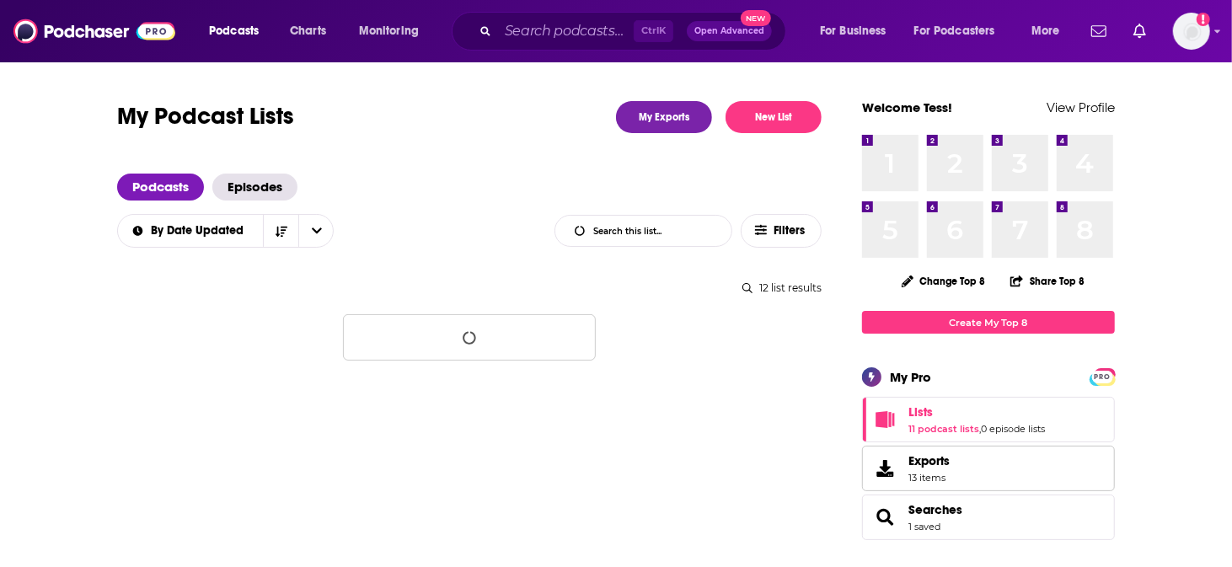
click at [908, 472] on span "13 items" at bounding box center [928, 478] width 41 height 12
